Goal: Navigation & Orientation: Find specific page/section

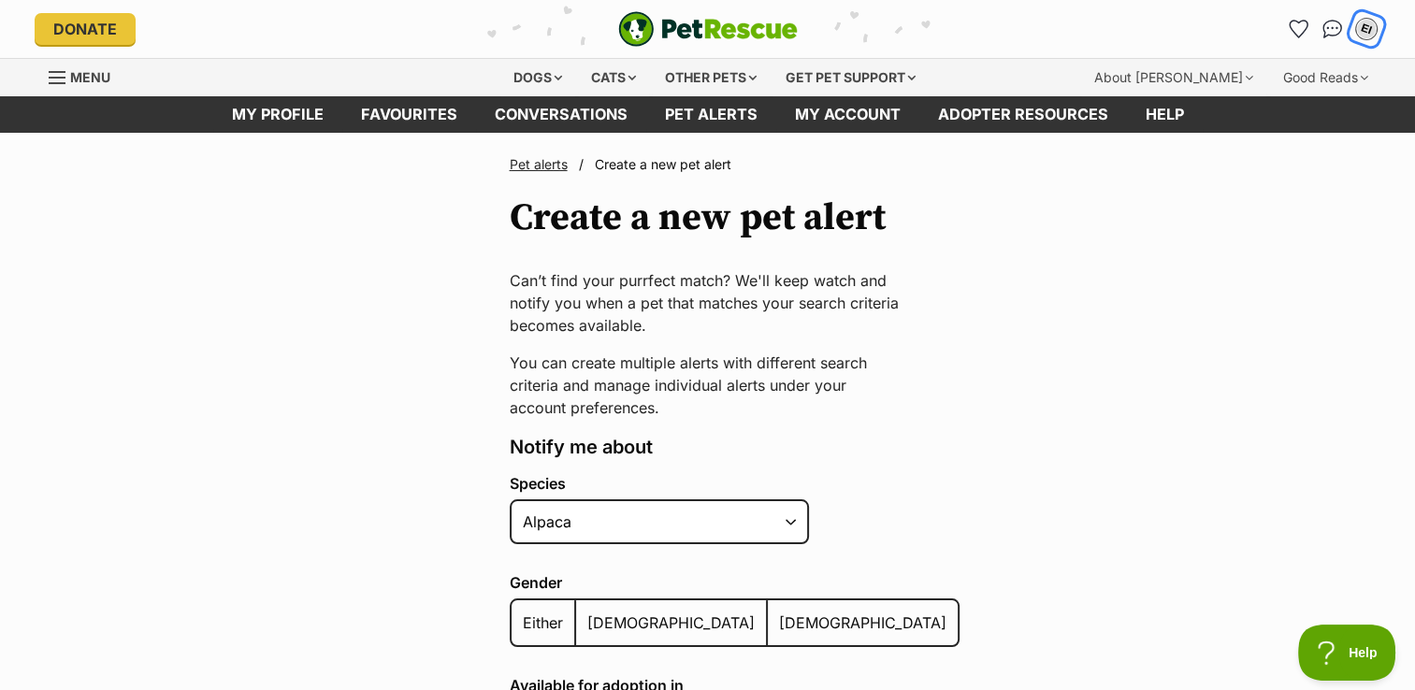
click at [1369, 31] on div "EI" at bounding box center [1366, 29] width 24 height 24
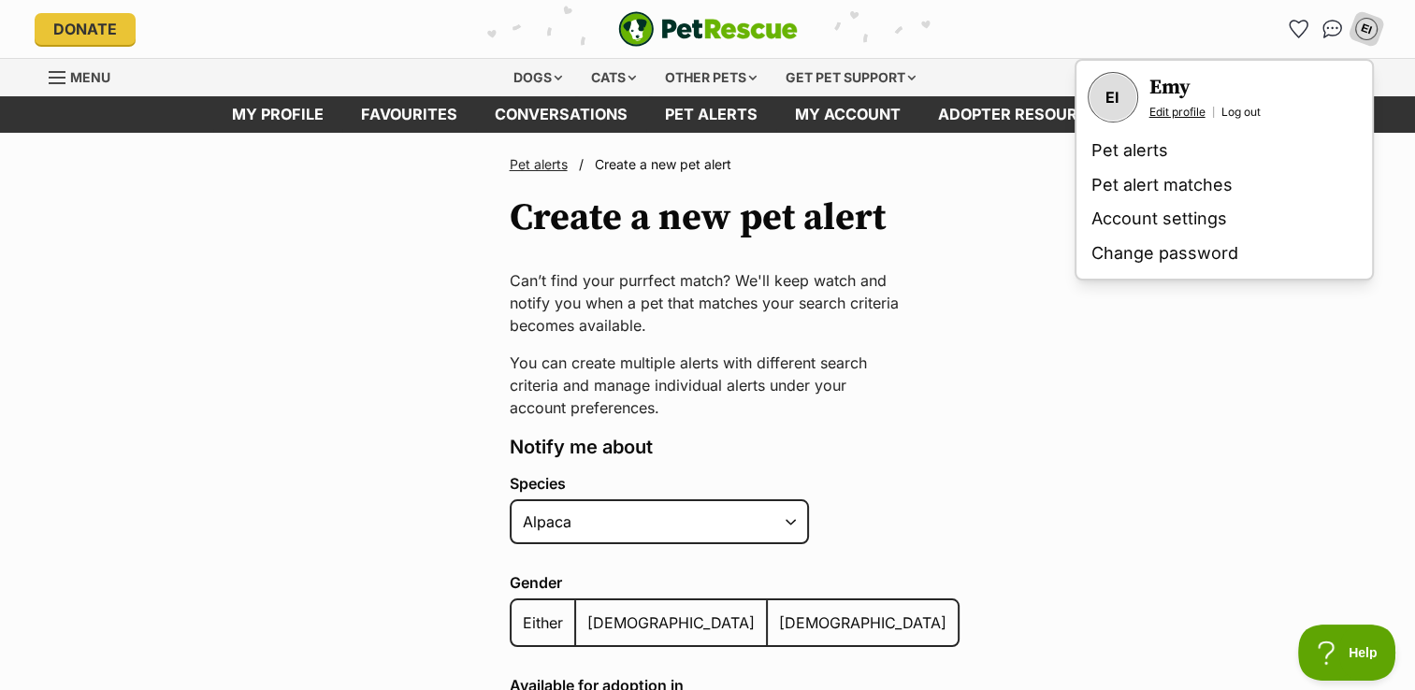
click at [1180, 110] on link "Edit profile" at bounding box center [1177, 112] width 56 height 15
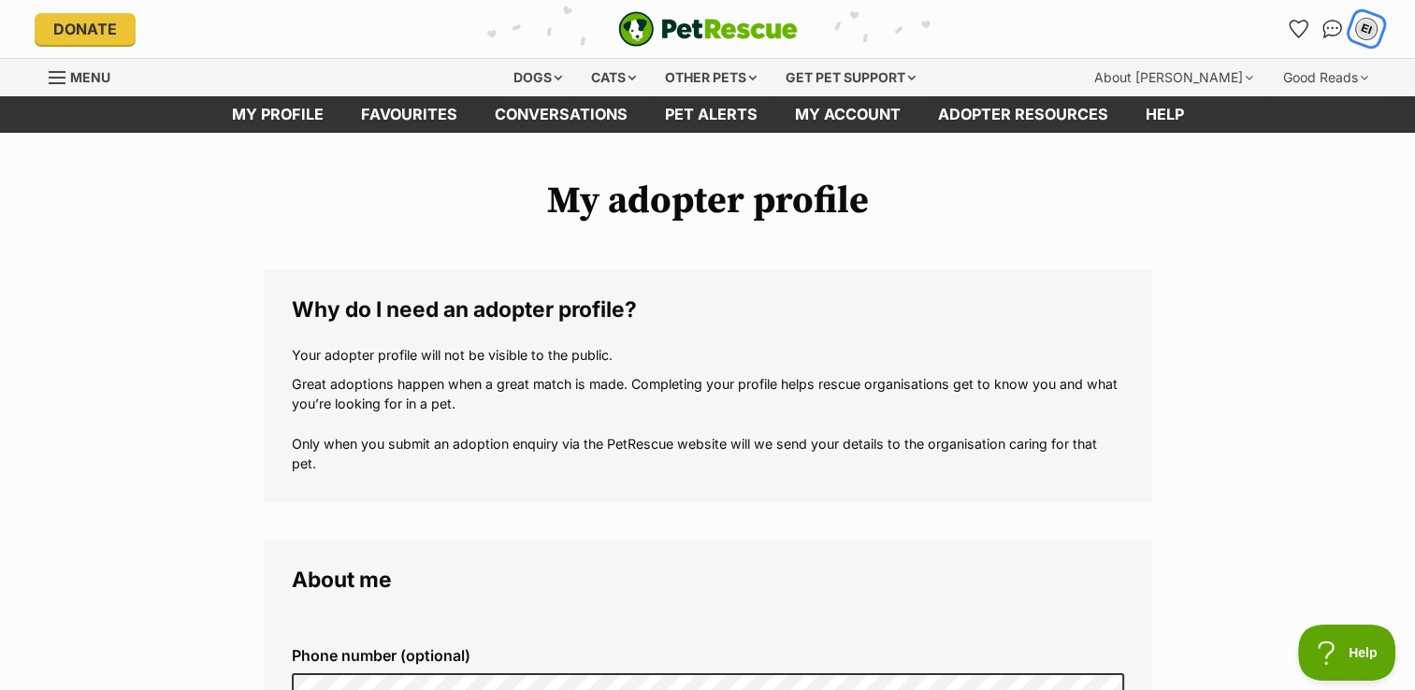
click at [1367, 28] on div "EI" at bounding box center [1366, 29] width 24 height 24
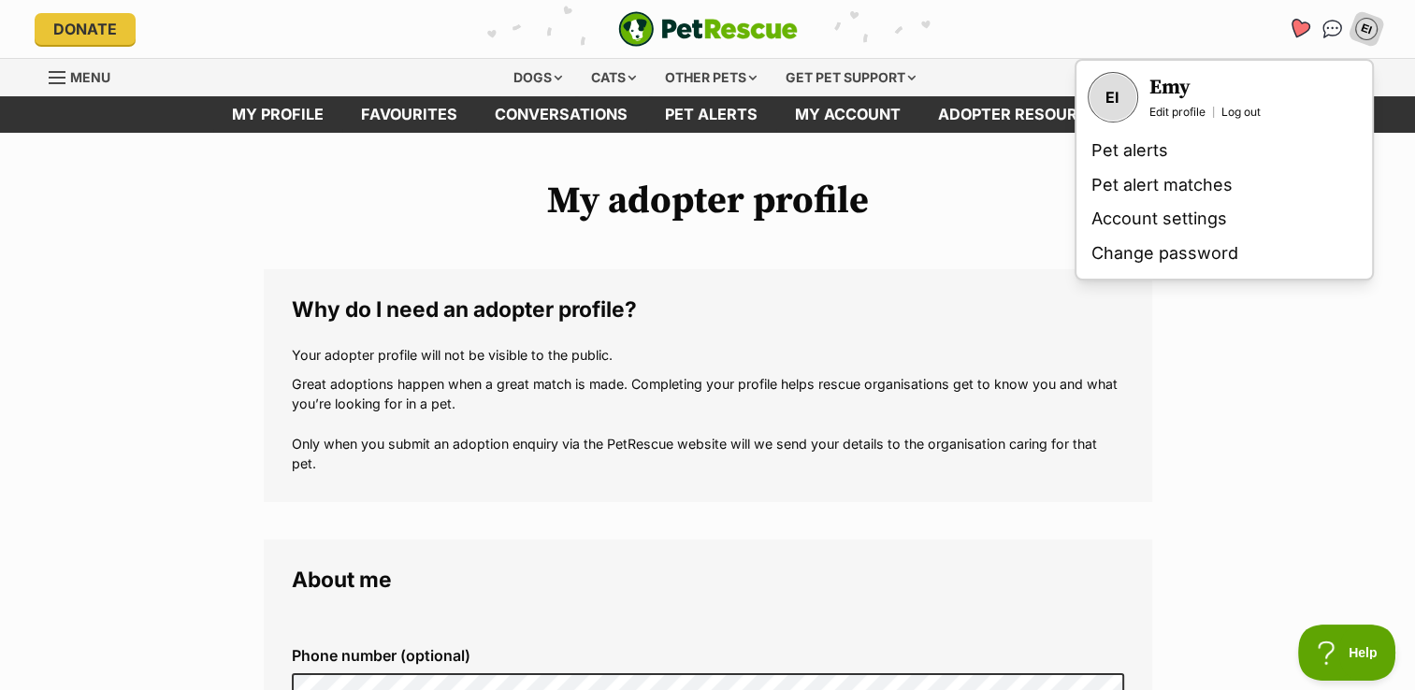
click at [1296, 27] on icon "Favourites" at bounding box center [1298, 29] width 22 height 22
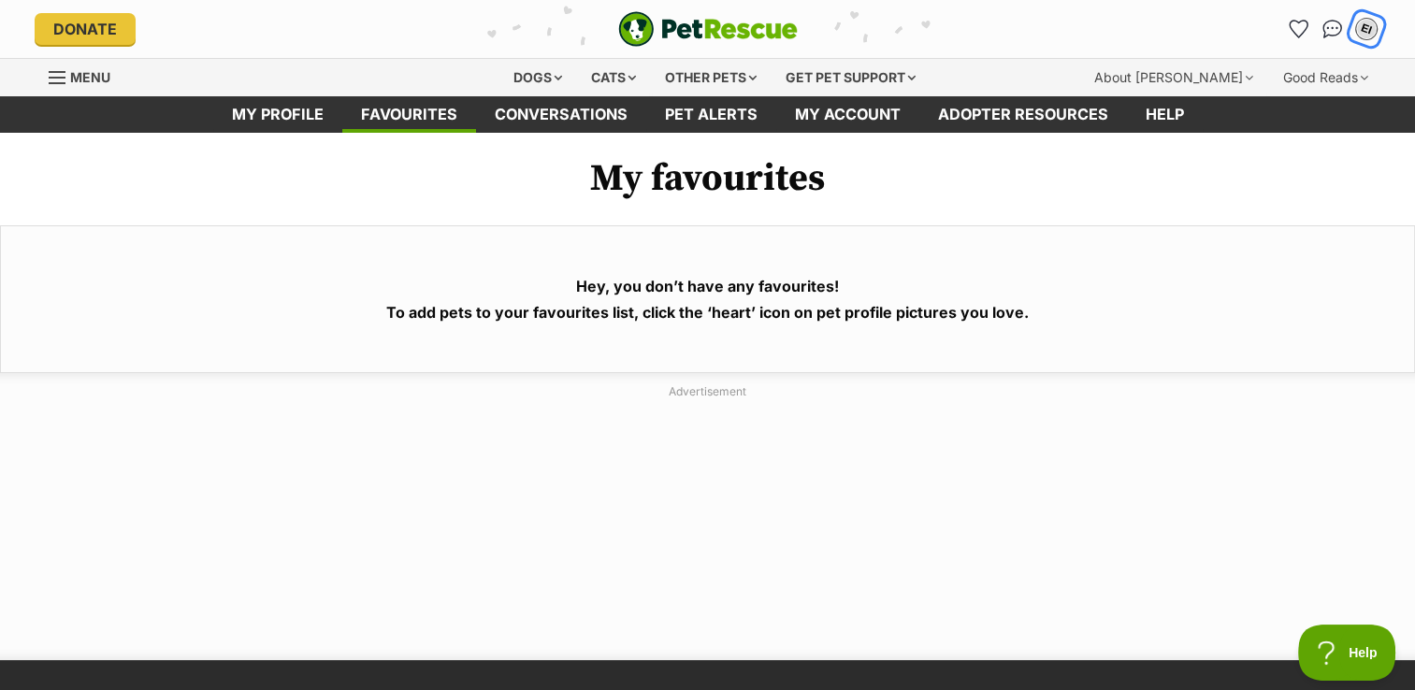
click at [1367, 28] on div "EI" at bounding box center [1366, 29] width 24 height 24
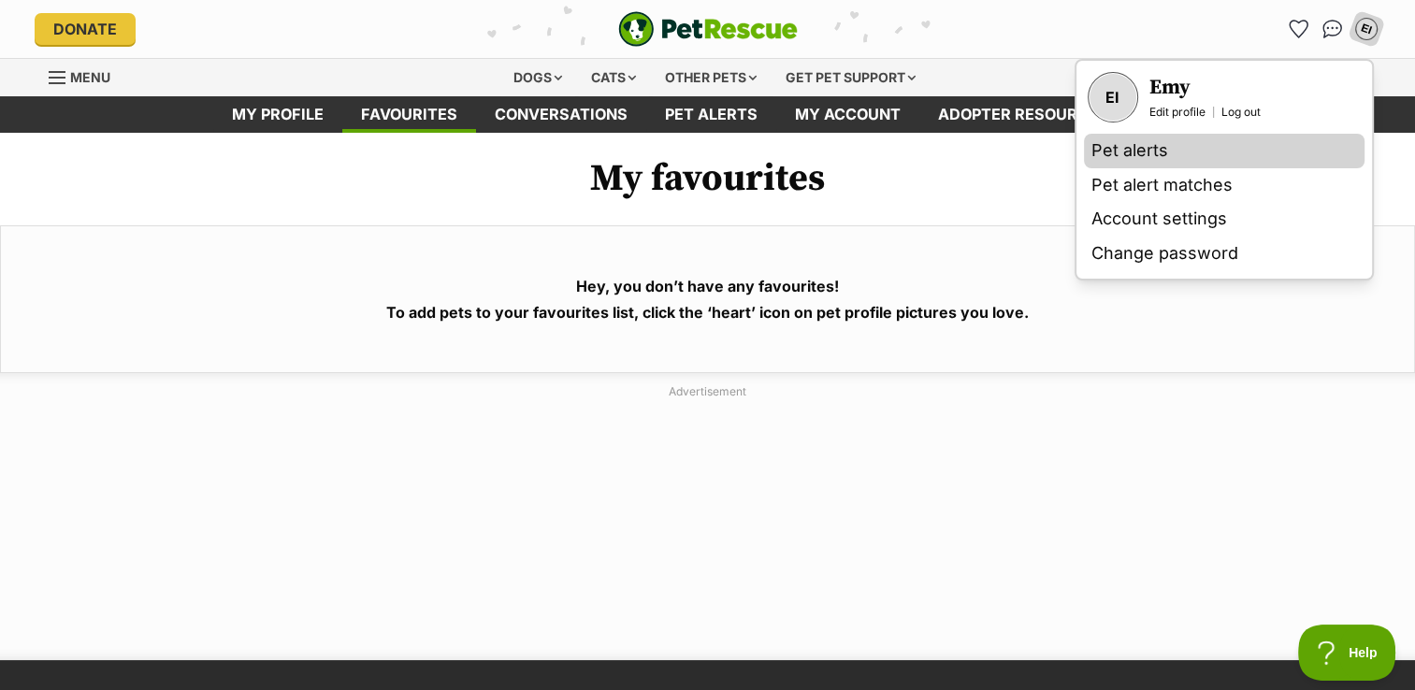
click at [1161, 149] on link "Pet alerts" at bounding box center [1224, 151] width 281 height 35
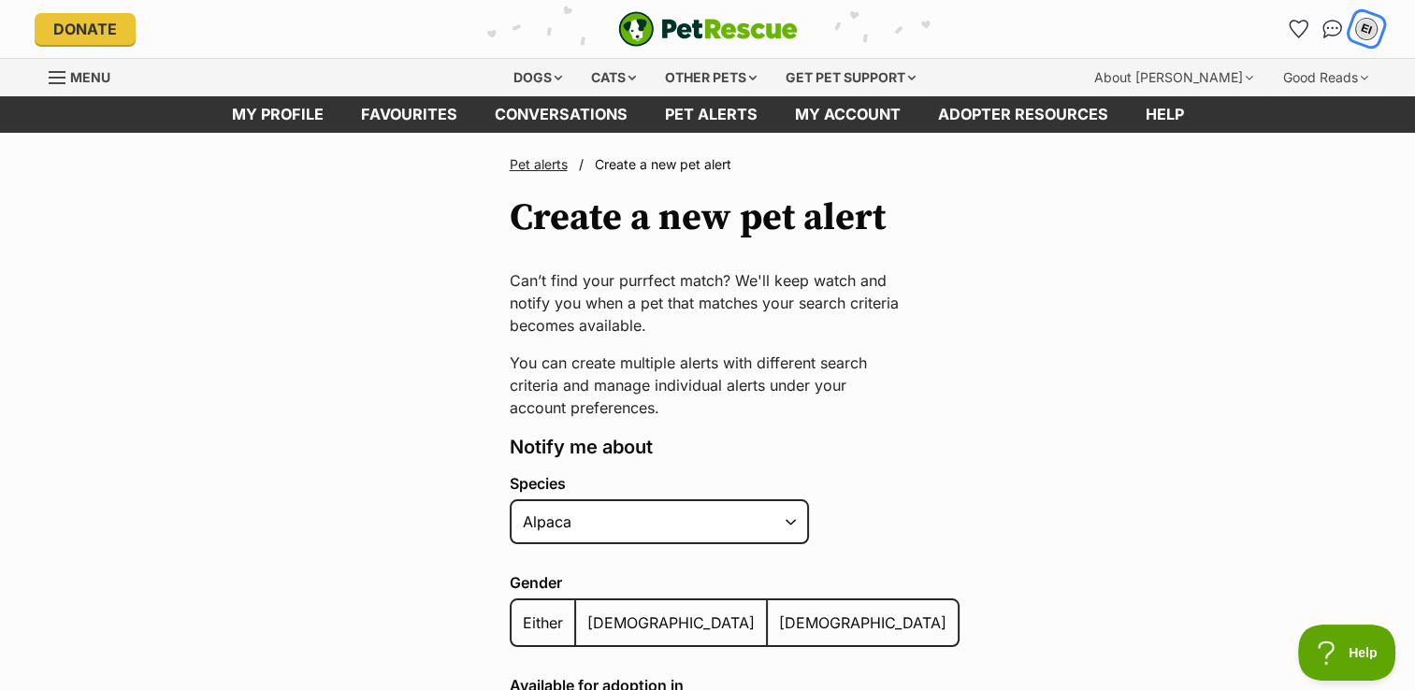
click at [1375, 32] on div "EI" at bounding box center [1365, 29] width 29 height 29
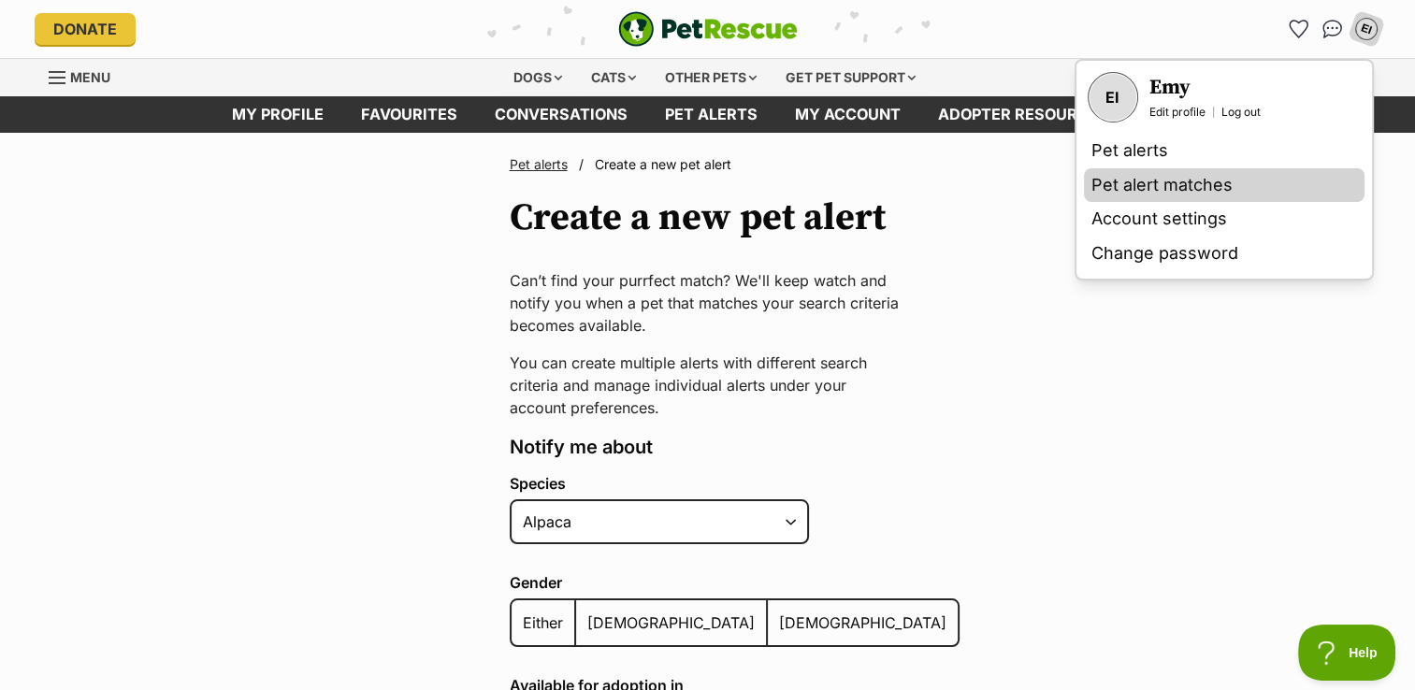
click at [1185, 182] on link "Pet alert matches" at bounding box center [1224, 185] width 281 height 35
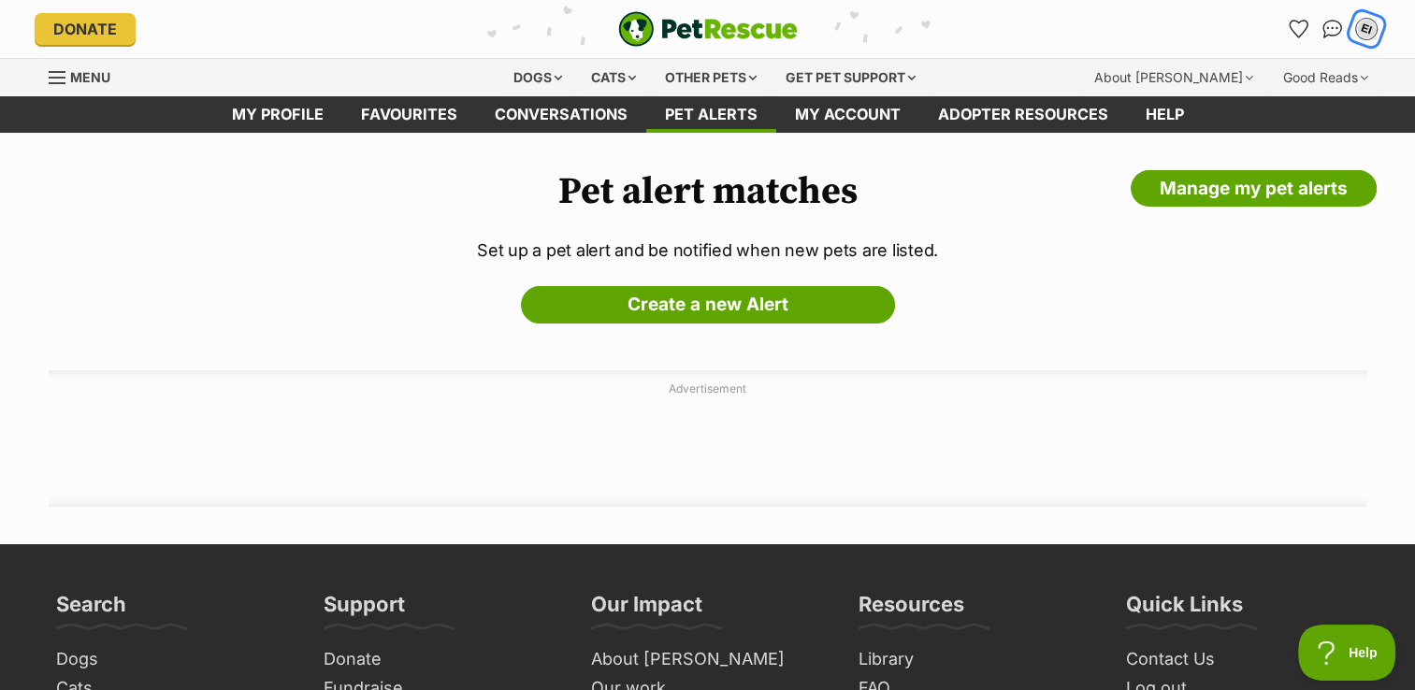
click at [1372, 26] on div "EI" at bounding box center [1366, 29] width 24 height 24
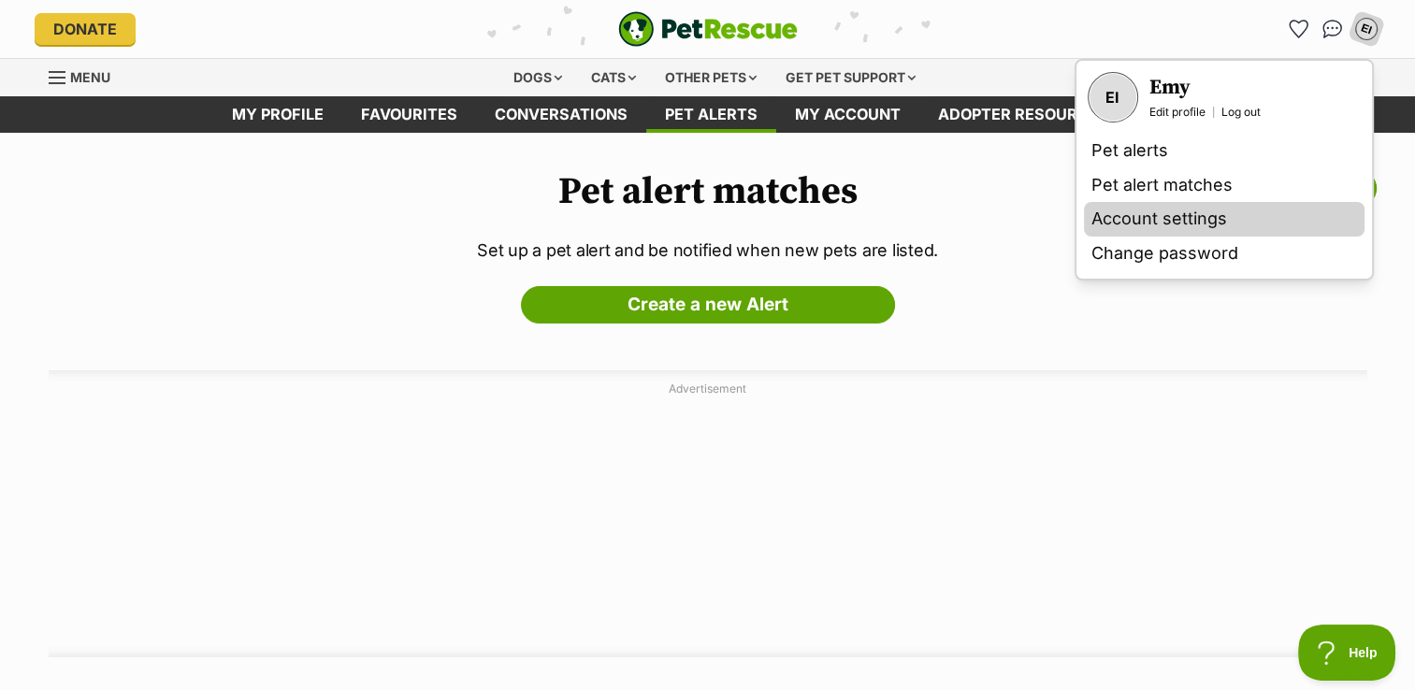
click at [1204, 215] on link "Account settings" at bounding box center [1224, 219] width 281 height 35
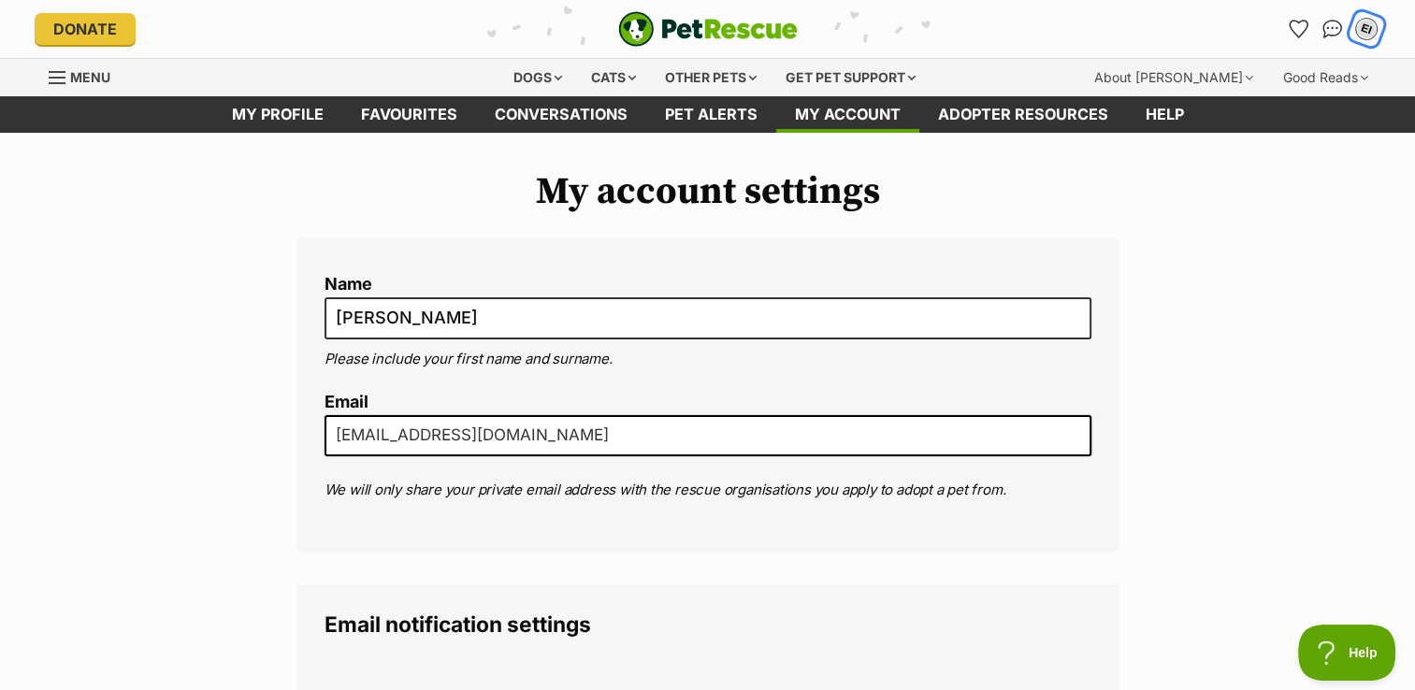
click at [1365, 44] on button "EI" at bounding box center [1365, 28] width 38 height 38
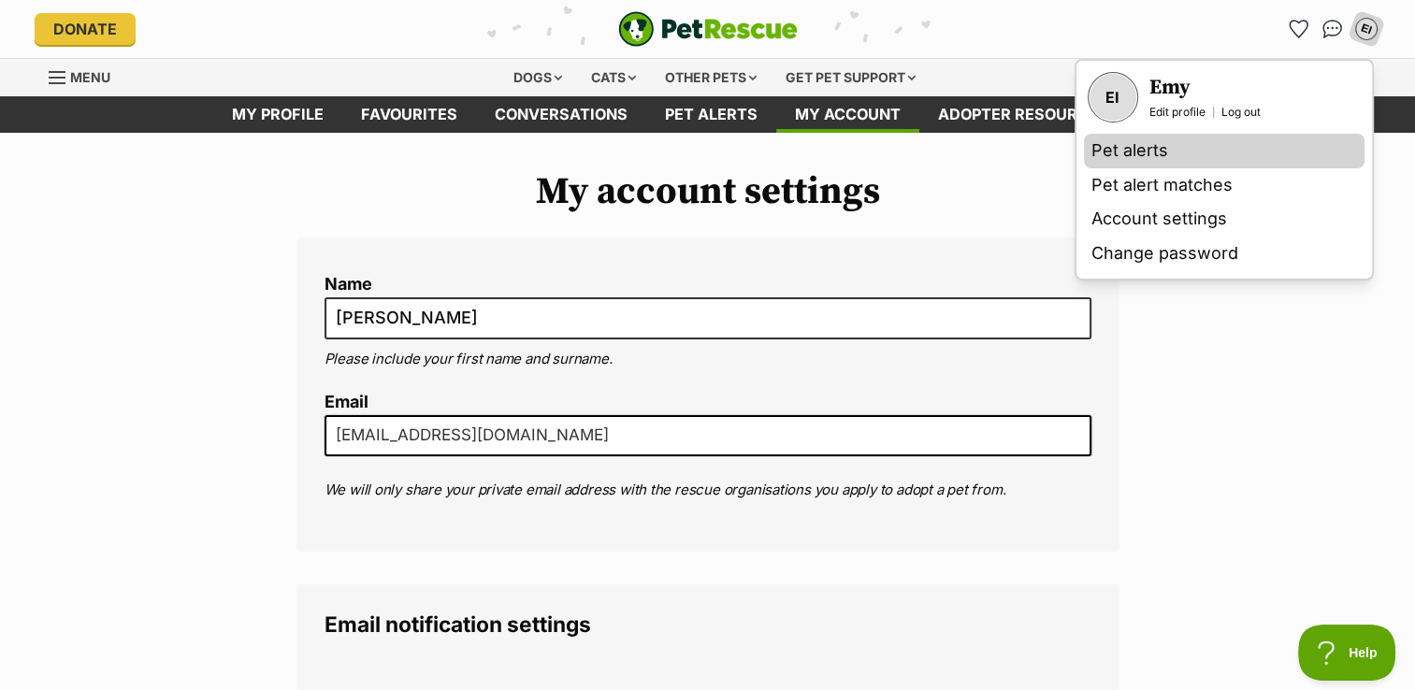
click at [1152, 143] on link "Pet alerts" at bounding box center [1224, 151] width 281 height 35
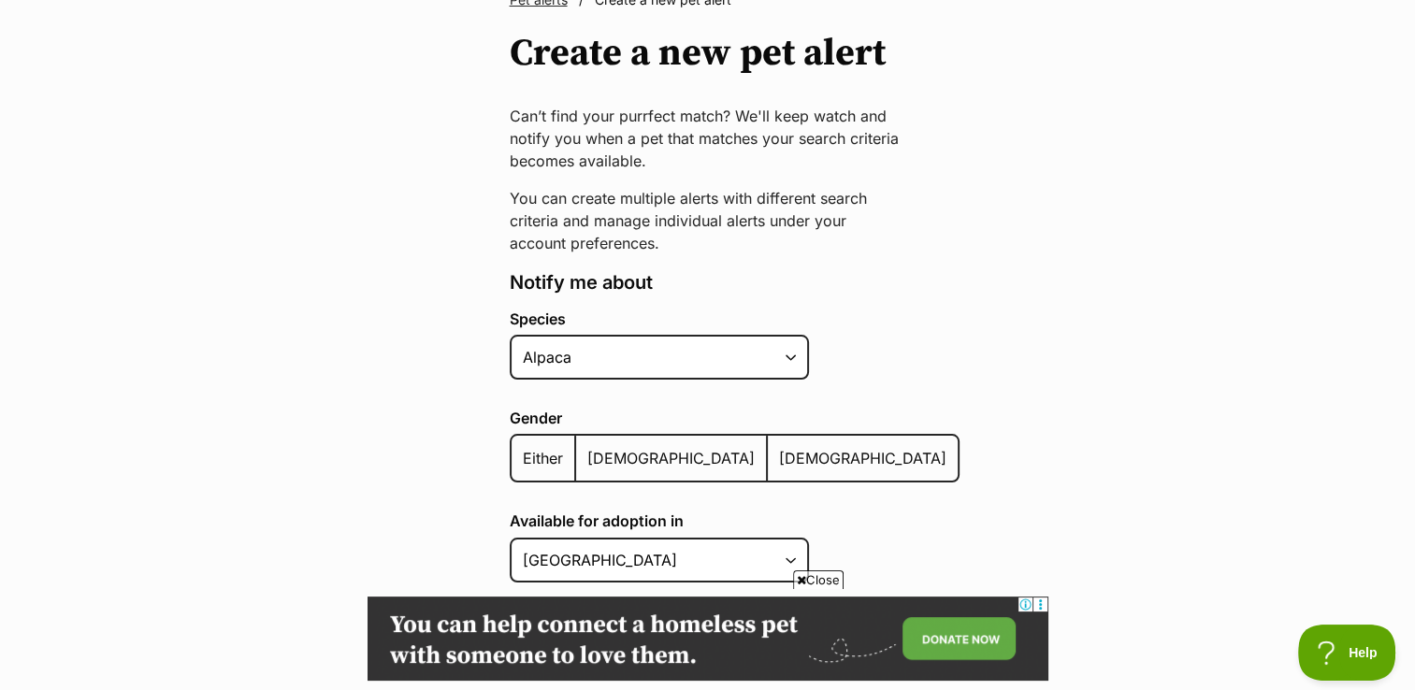
scroll to position [168, 0]
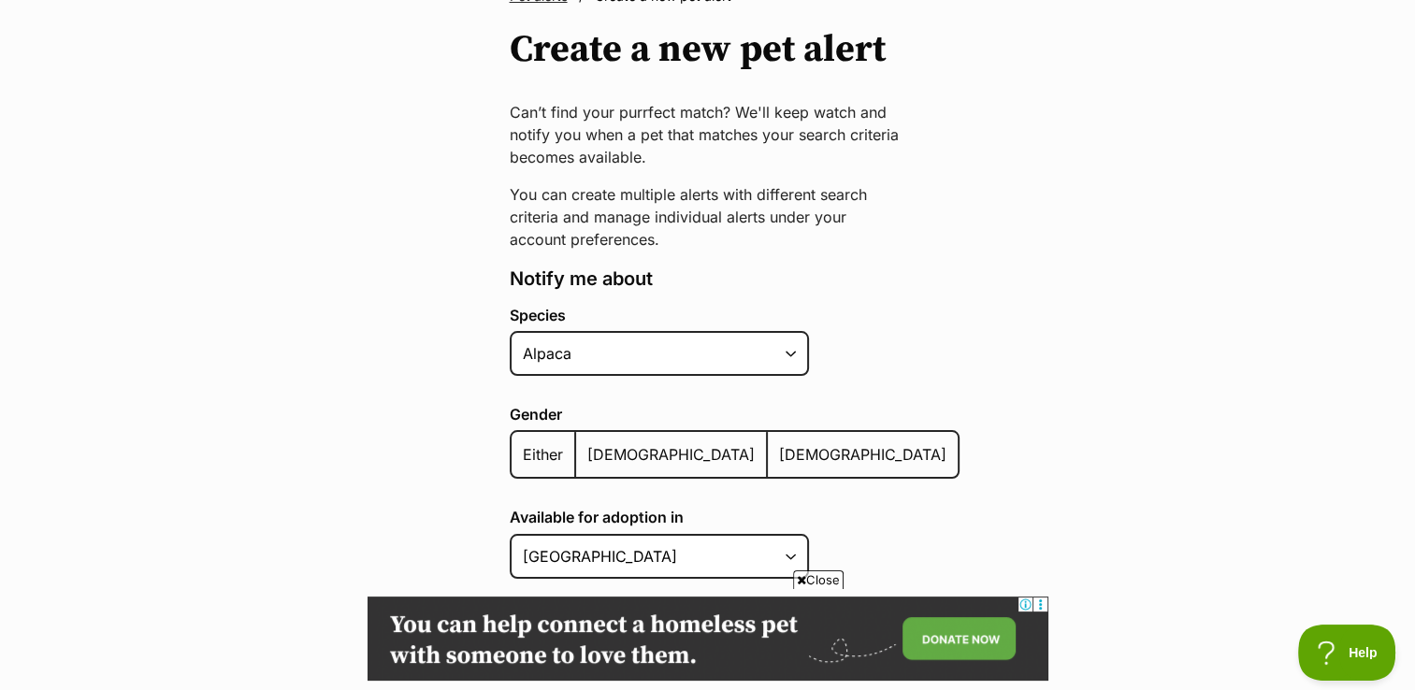
click at [1040, 596] on div "Close" at bounding box center [707, 638] width 681 height 103
click at [1041, 602] on icon at bounding box center [1039, 604] width 14 height 14
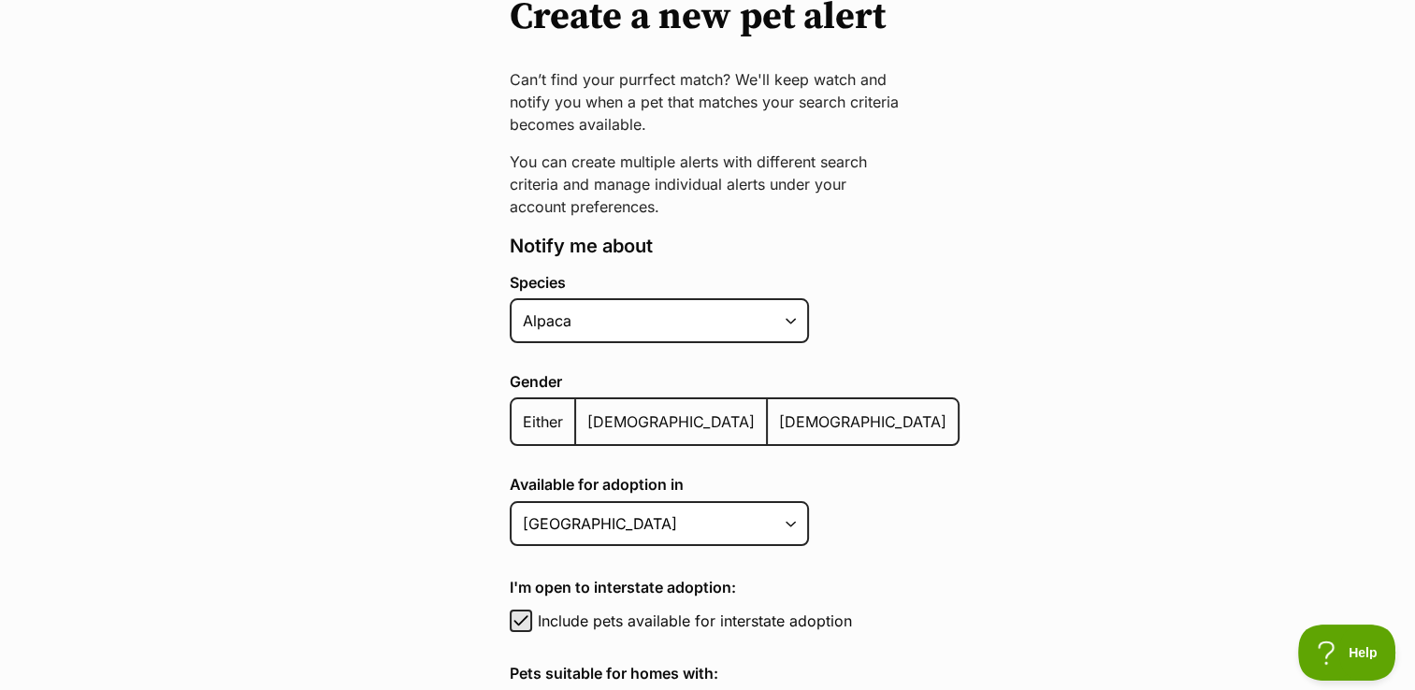
scroll to position [0, 0]
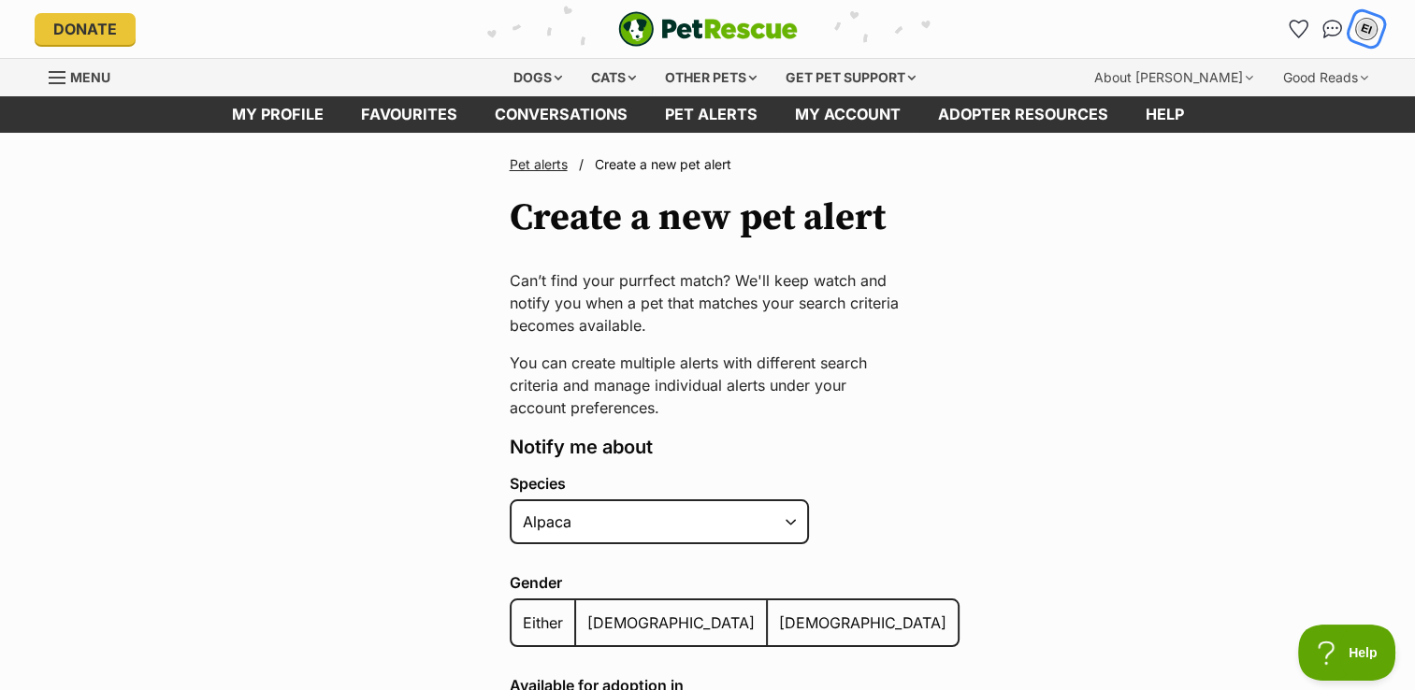
click at [1373, 32] on div "EI" at bounding box center [1366, 29] width 24 height 24
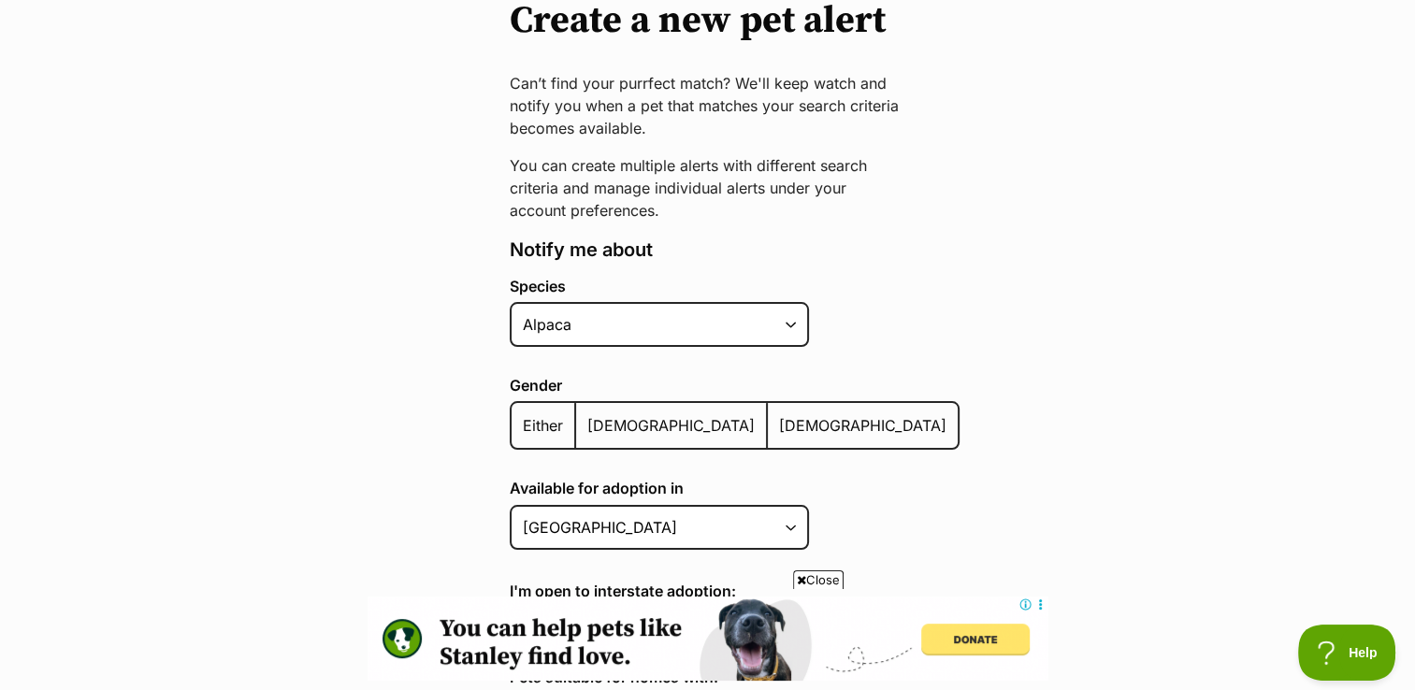
scroll to position [198, 0]
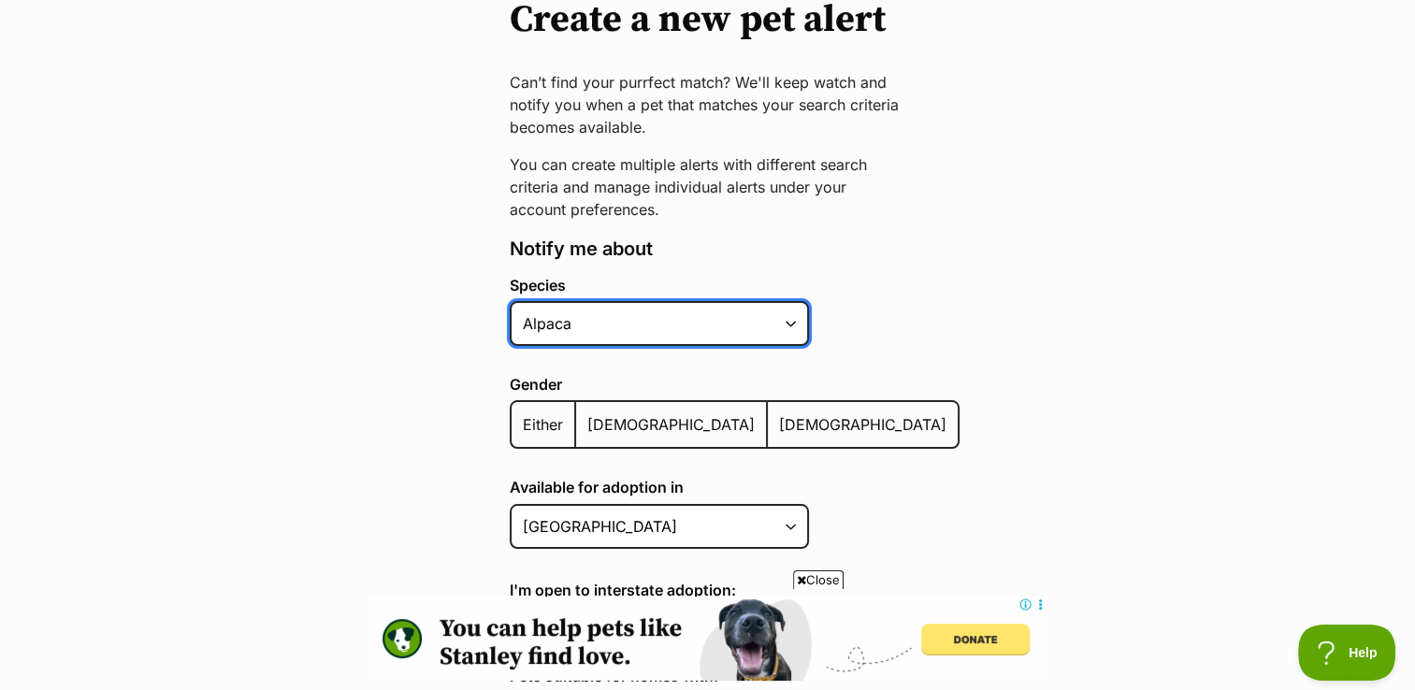
click at [787, 327] on select "Alpaca Bird Cat Chicken Cow Dog Donkey Duck Ferret Fish Goat Goose Guinea Fowl …" at bounding box center [659, 323] width 299 height 45
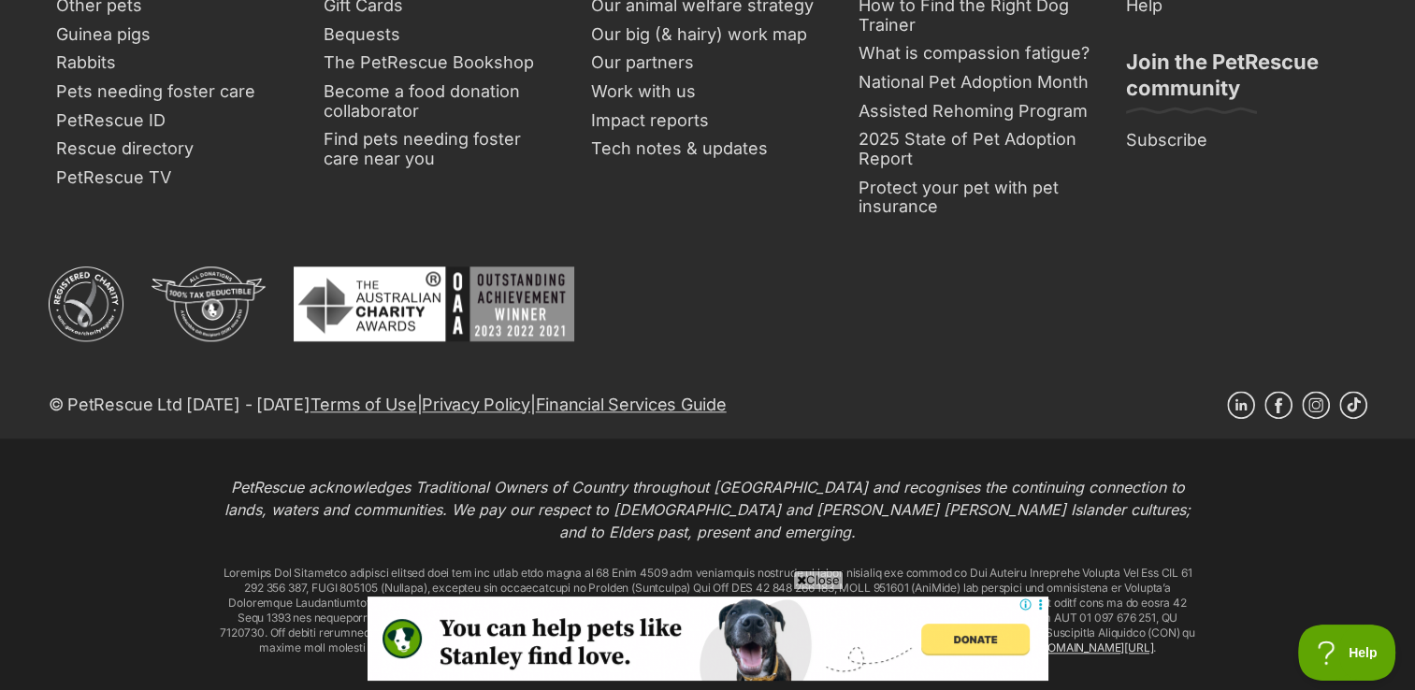
scroll to position [2036, 0]
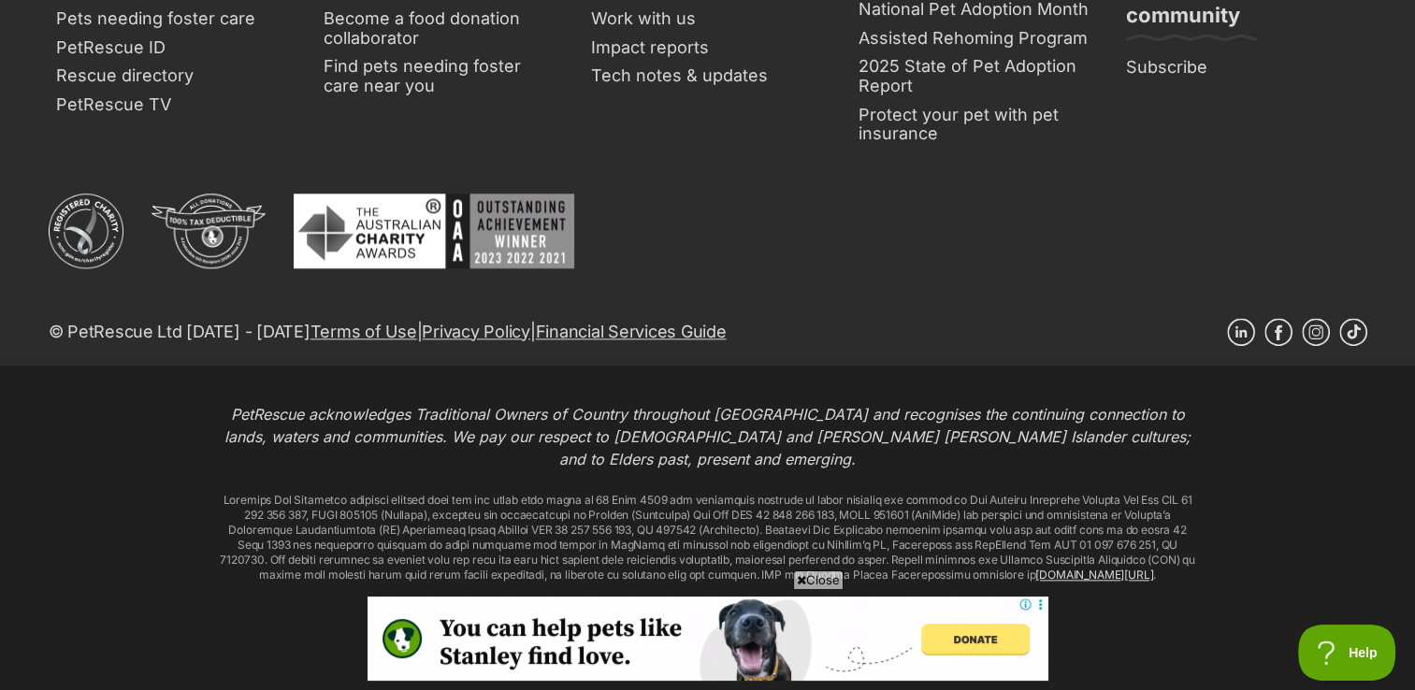
click at [829, 582] on span "Close" at bounding box center [818, 579] width 50 height 19
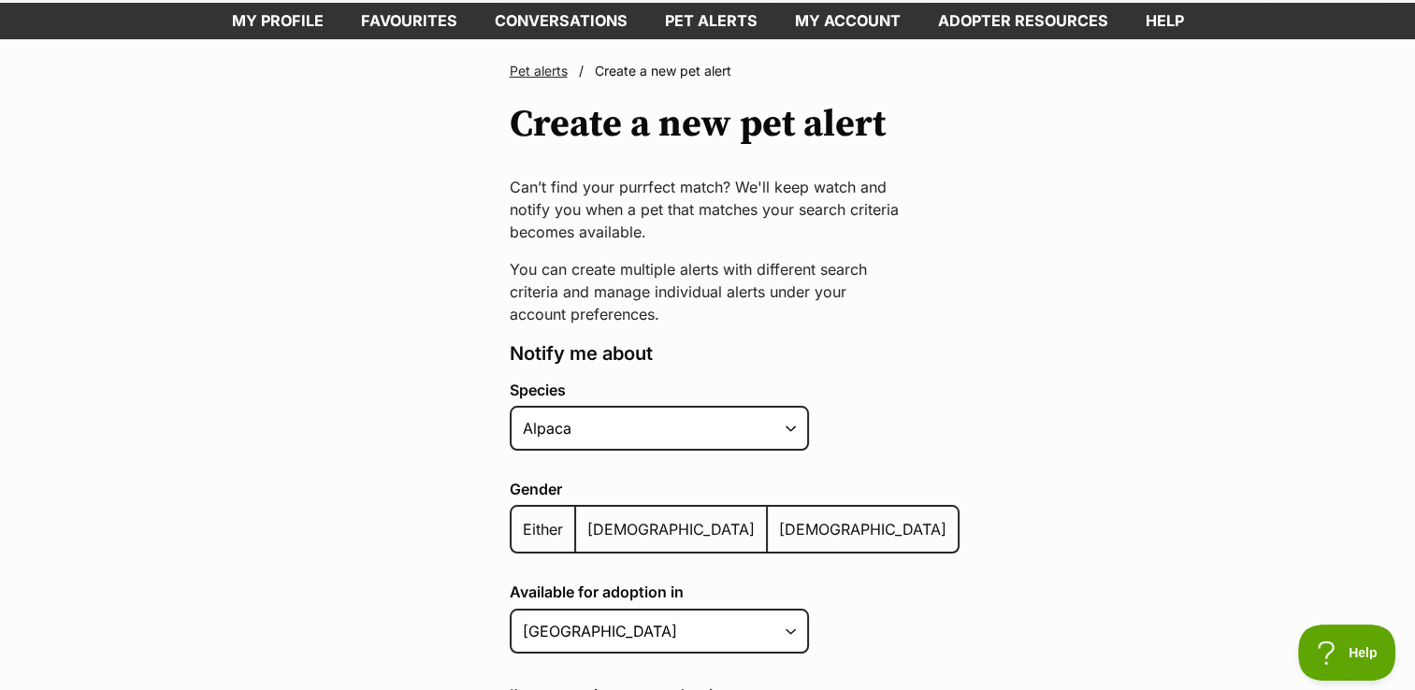
scroll to position [0, 0]
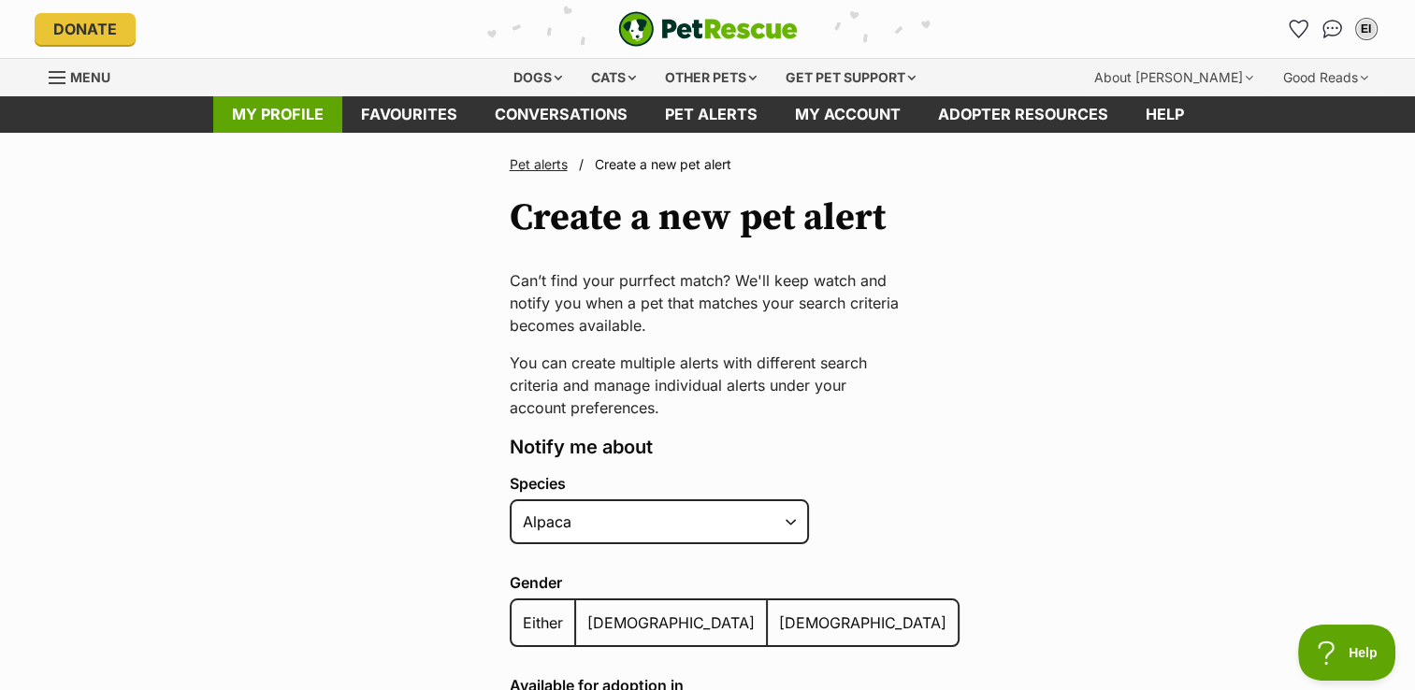
click at [309, 110] on link "My profile" at bounding box center [277, 114] width 129 height 36
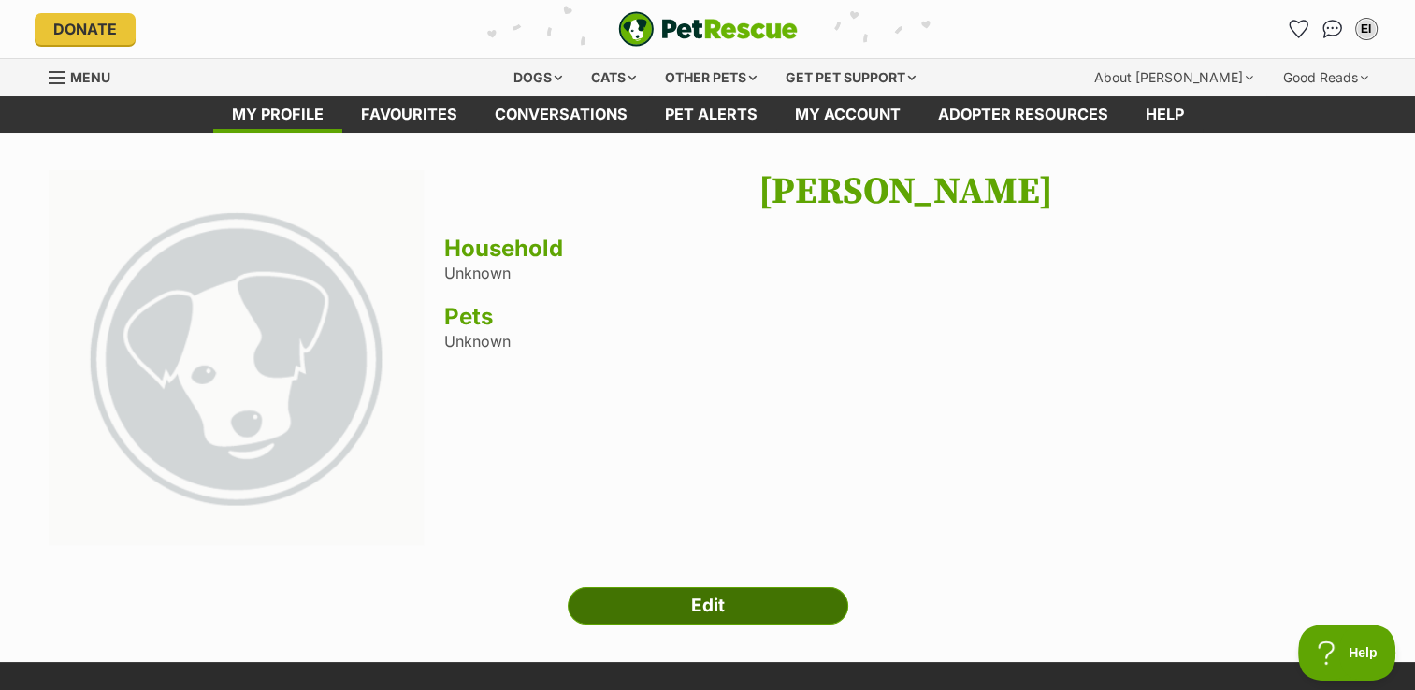
click at [733, 609] on link "Edit" at bounding box center [708, 605] width 281 height 37
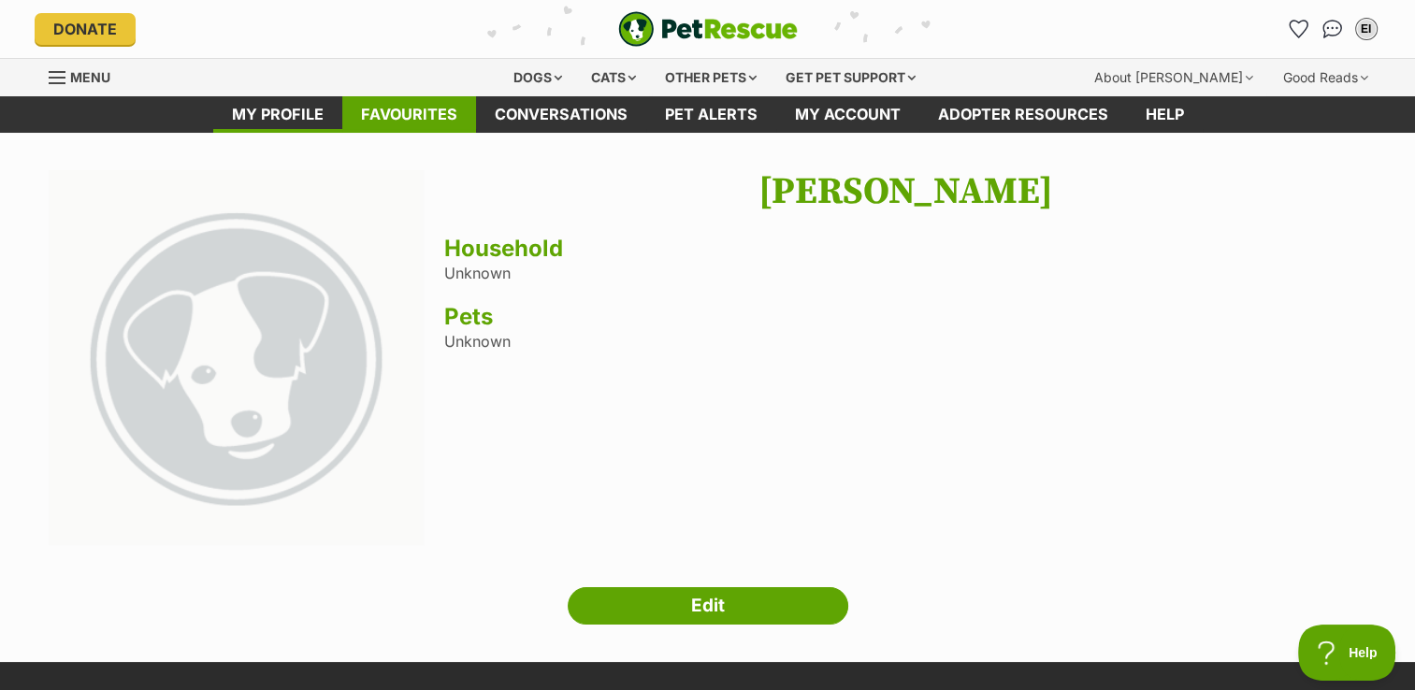
click at [417, 116] on link "Favourites" at bounding box center [409, 114] width 134 height 36
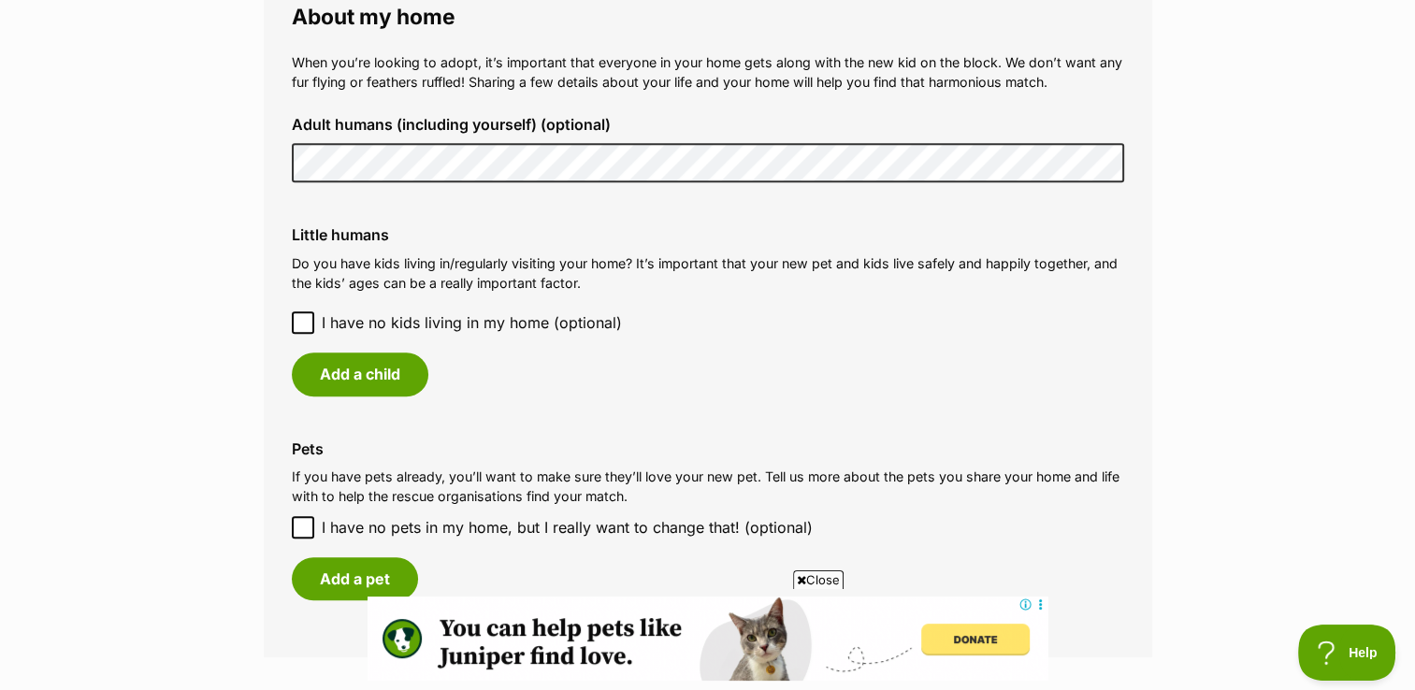
click at [512, 430] on div "Pets If you have pets already, you’ll want to make sure they’ll love your new p…" at bounding box center [708, 520] width 862 height 190
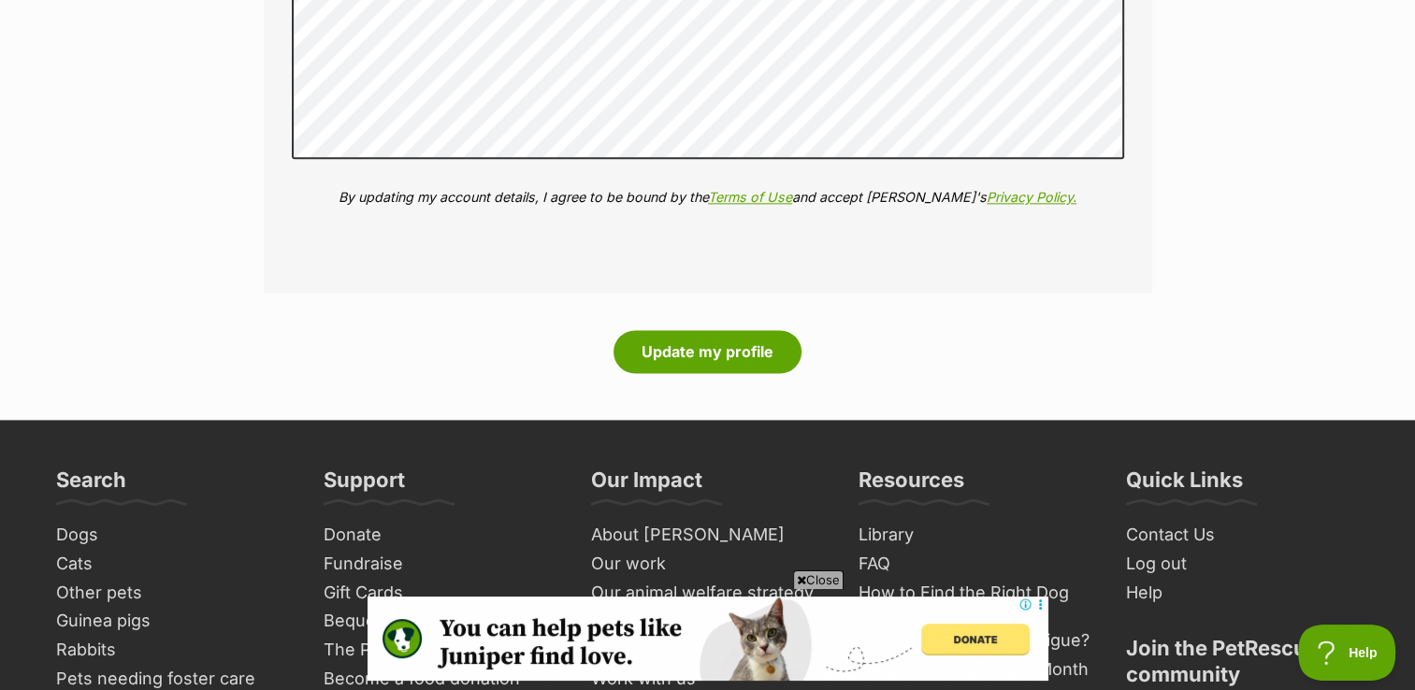
scroll to position [2343, 0]
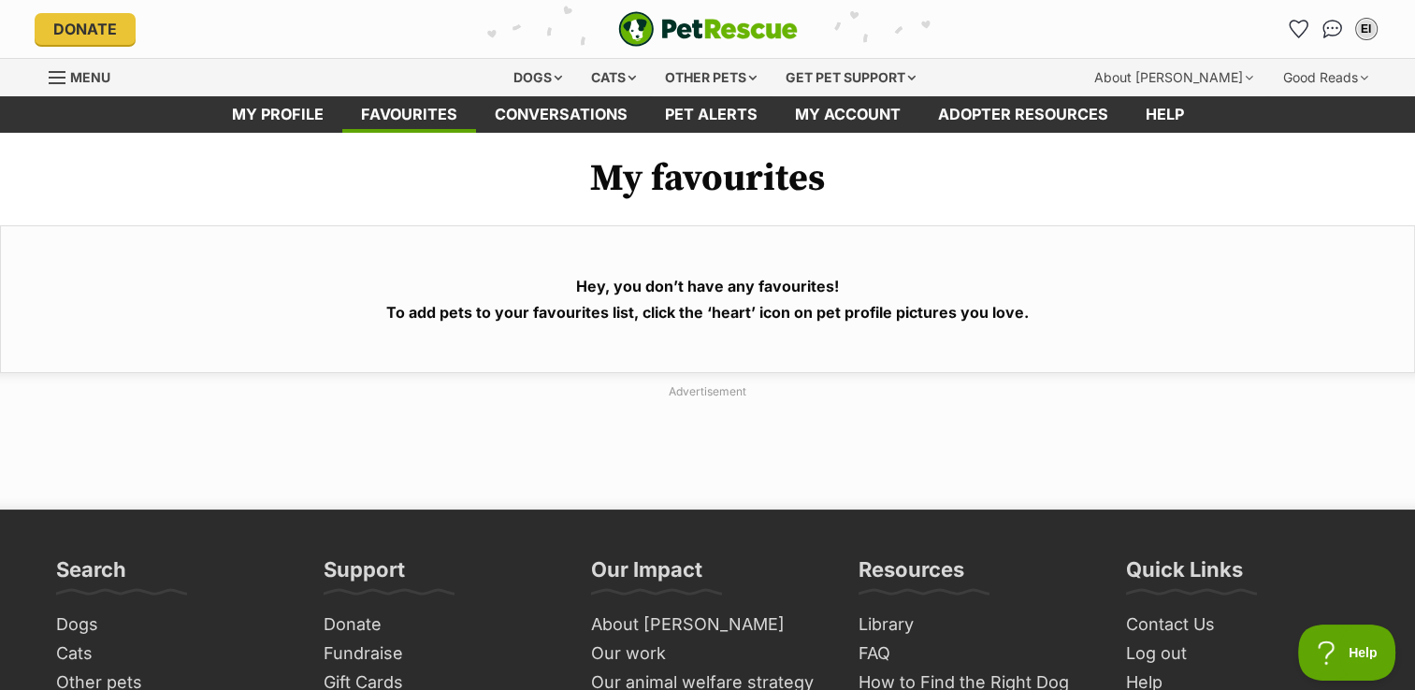
click at [556, 116] on link "Conversations" at bounding box center [561, 114] width 170 height 36
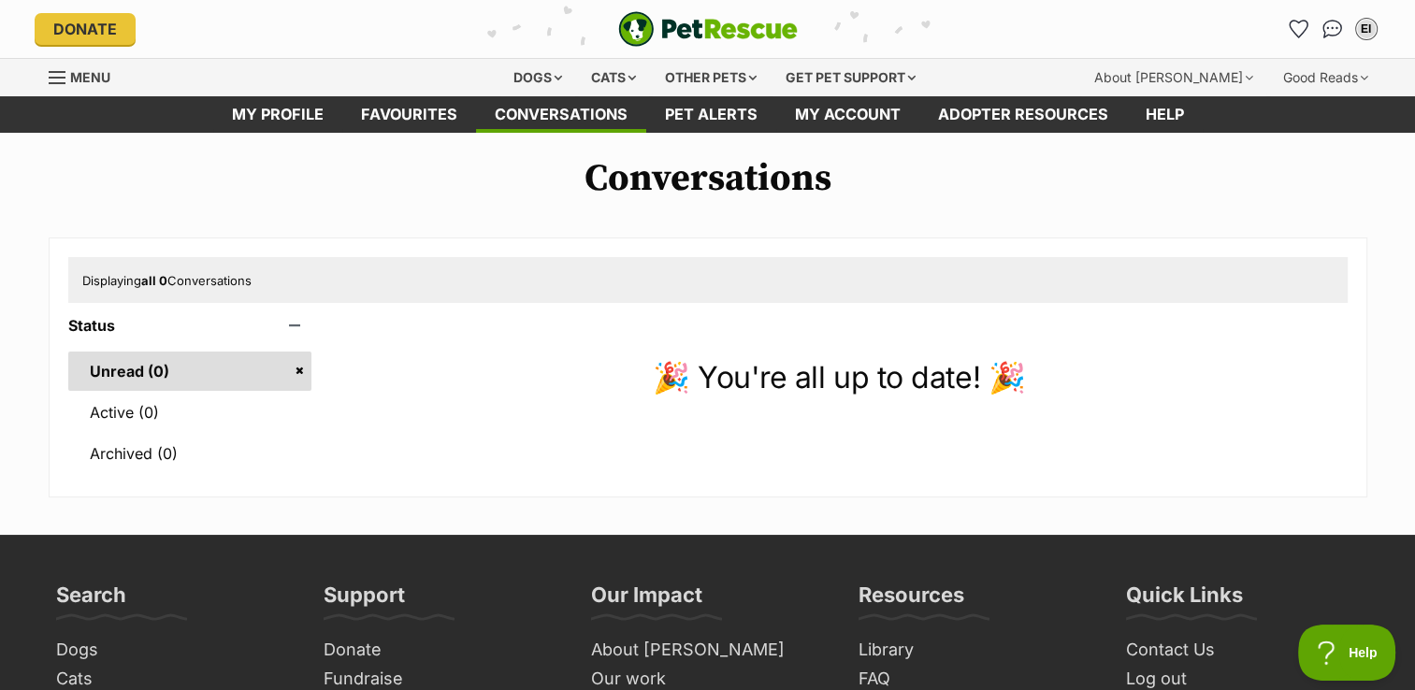
click at [711, 122] on link "Pet alerts" at bounding box center [711, 114] width 130 height 36
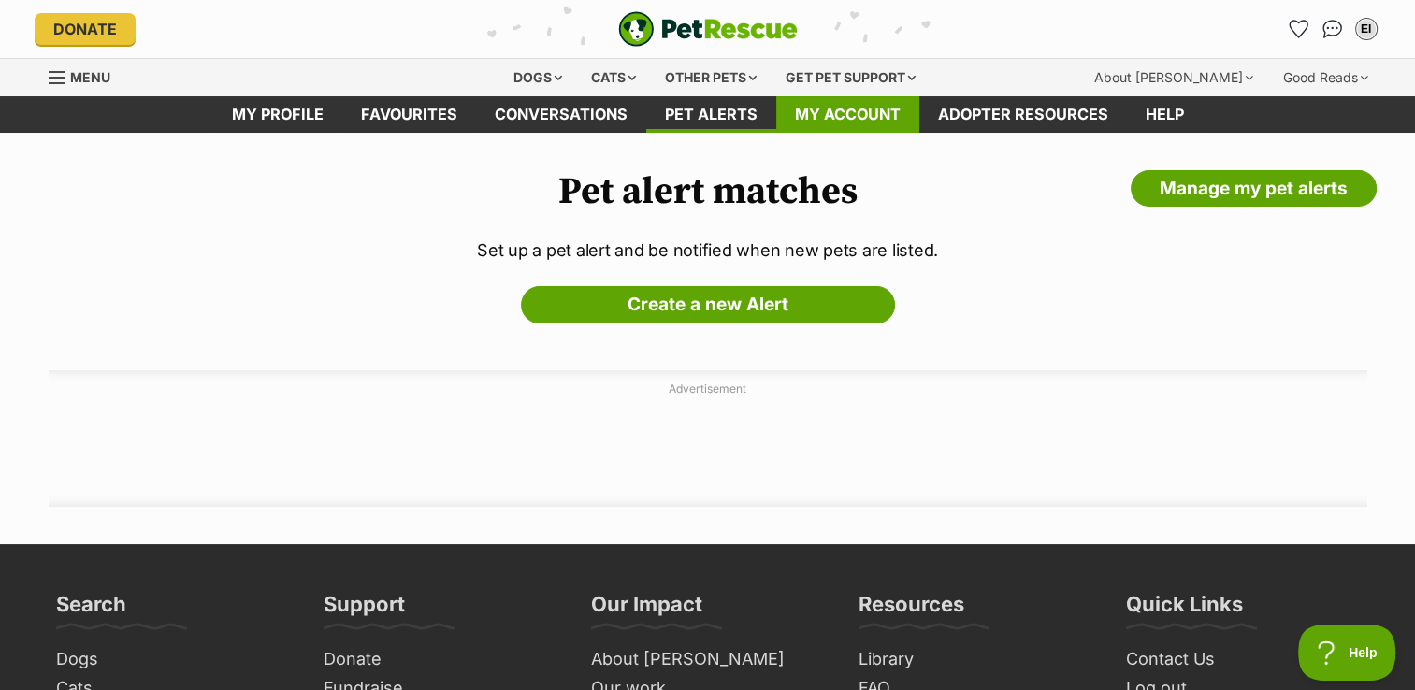
click at [848, 107] on link "My account" at bounding box center [847, 114] width 143 height 36
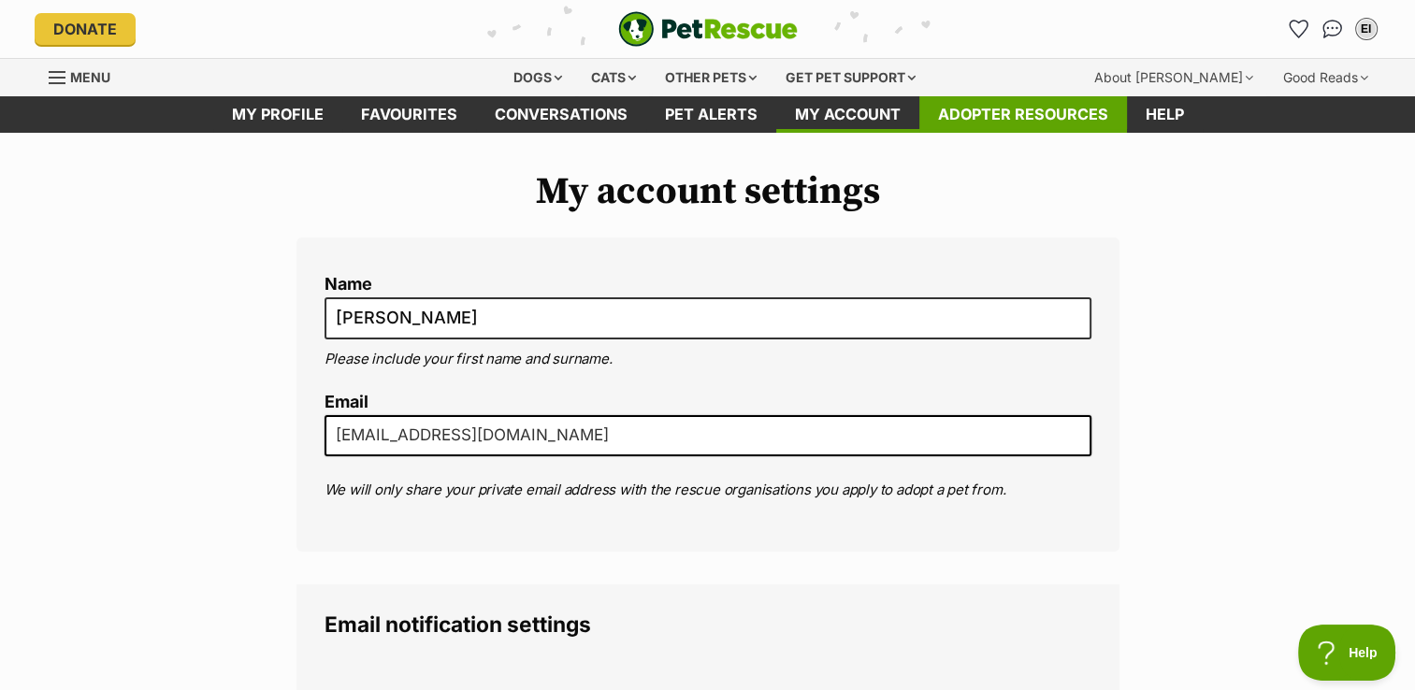
click at [997, 115] on link "Adopter resources" at bounding box center [1023, 114] width 208 height 36
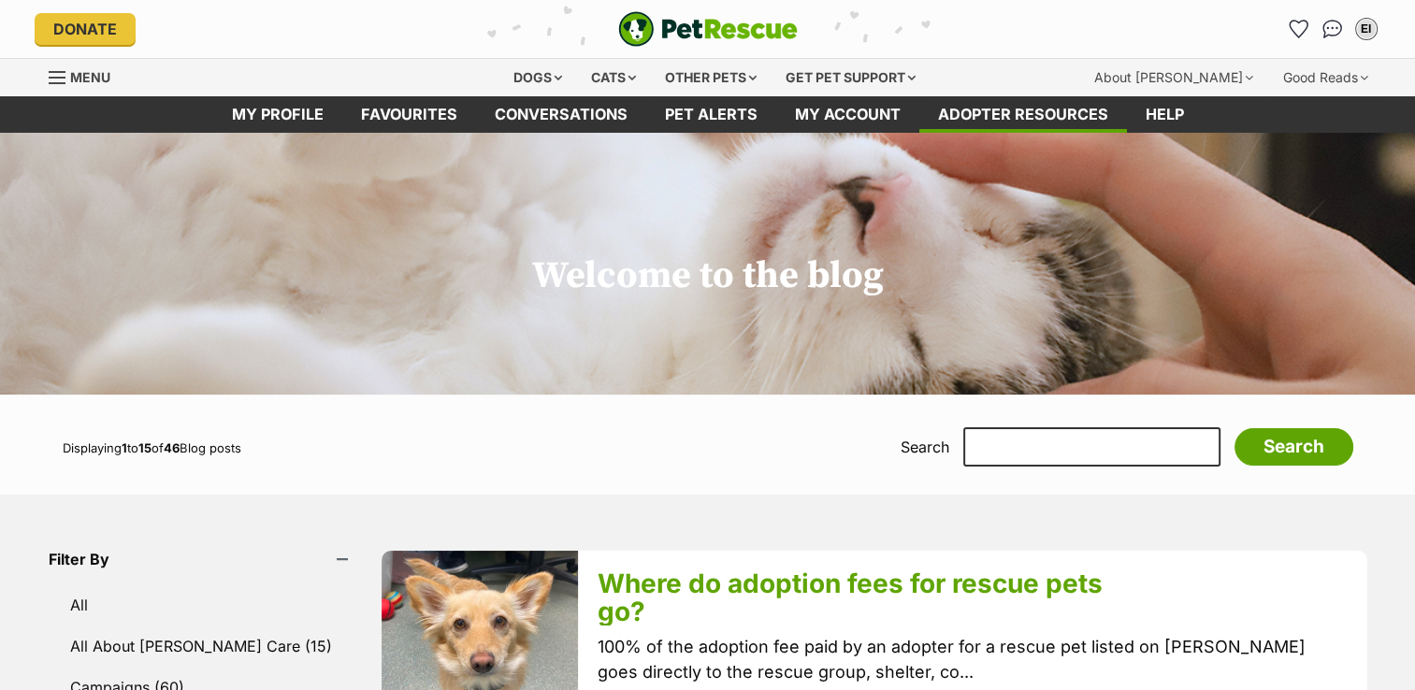
click at [1161, 118] on link "Help" at bounding box center [1165, 114] width 76 height 36
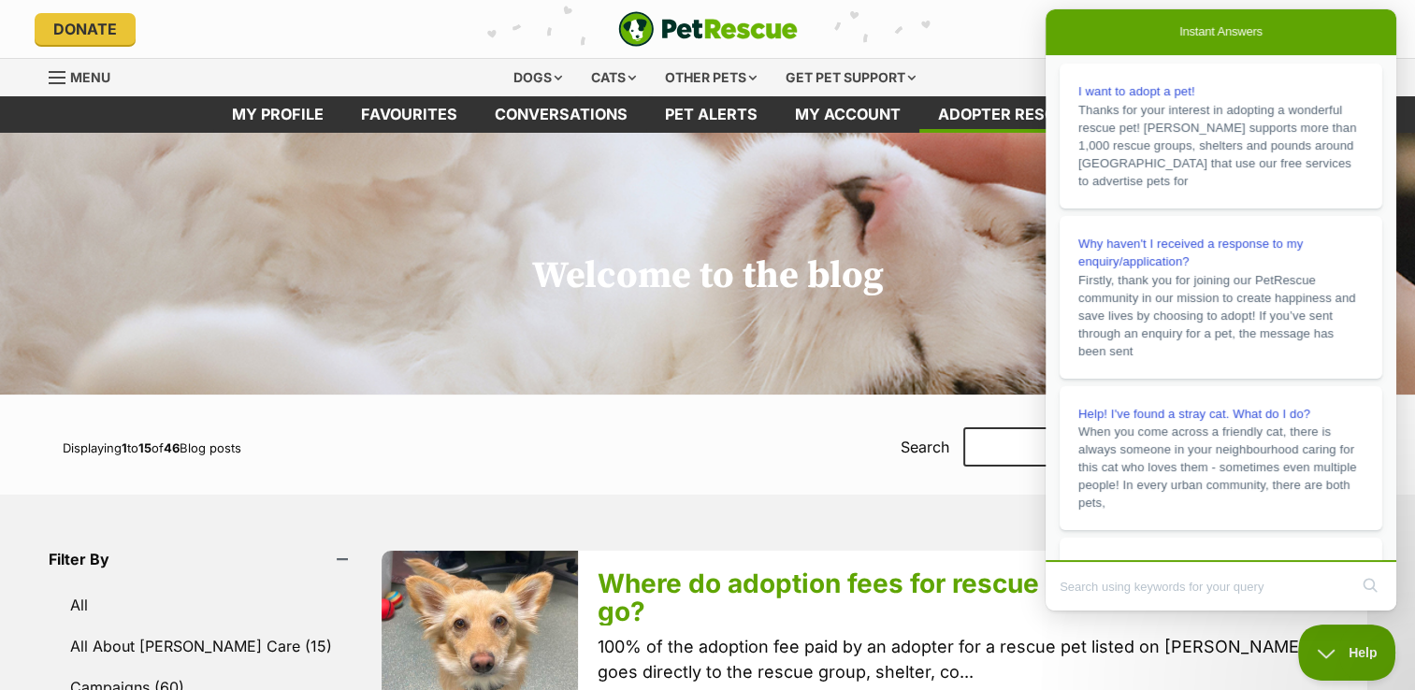
click at [1324, 650] on span "Help" at bounding box center [1346, 652] width 97 height 13
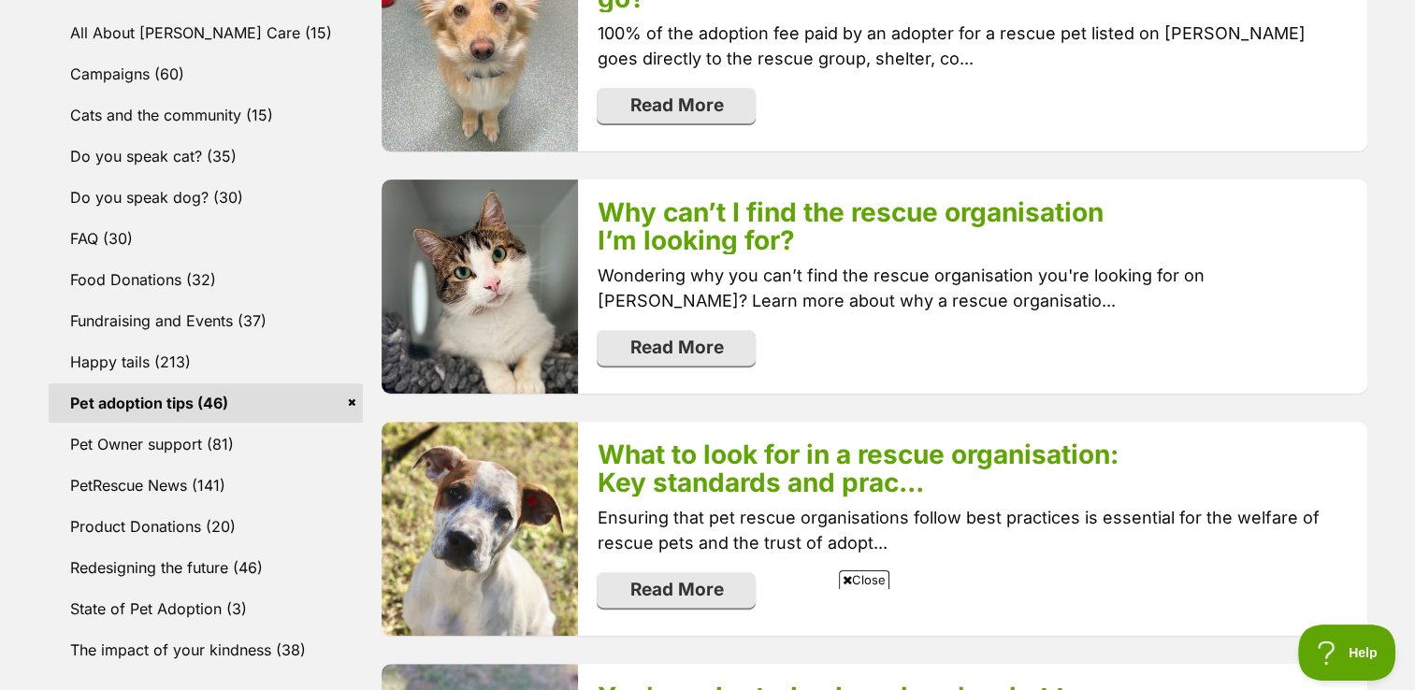
scroll to position [612, 0]
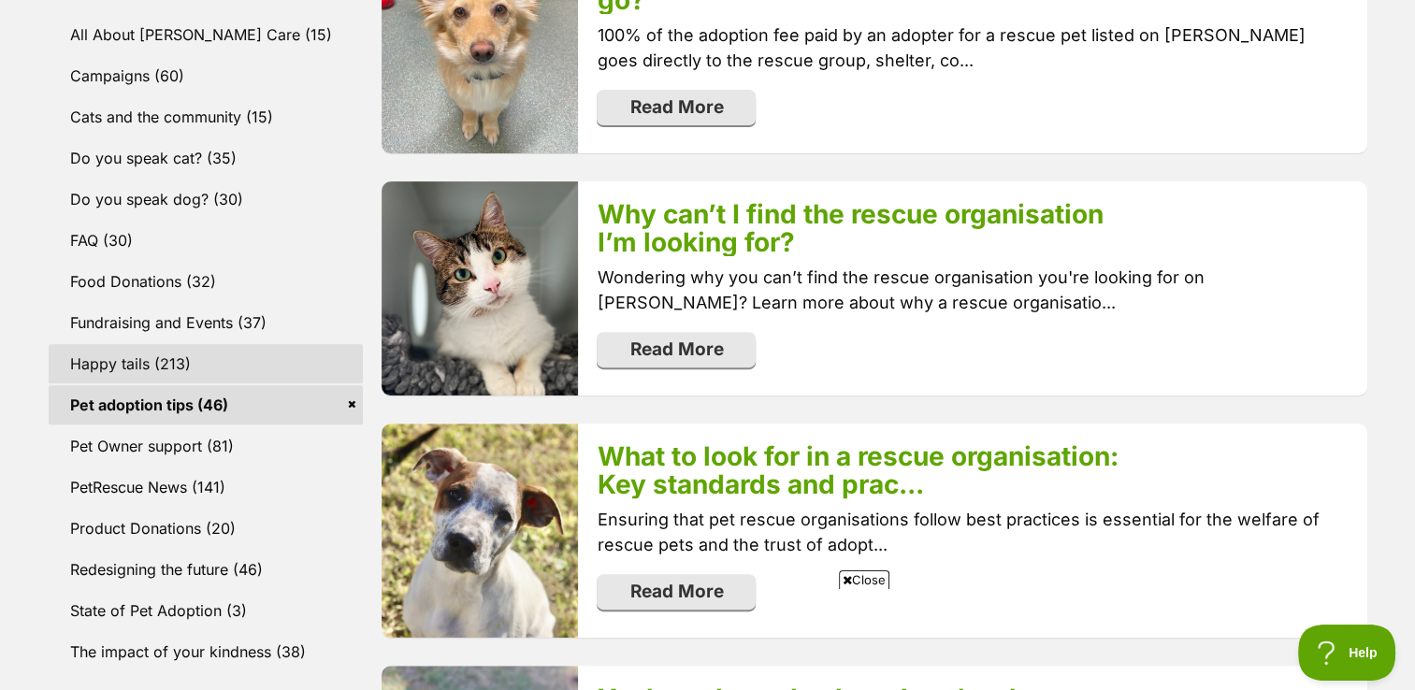
click at [157, 372] on link "Happy tails (213)" at bounding box center [206, 363] width 315 height 39
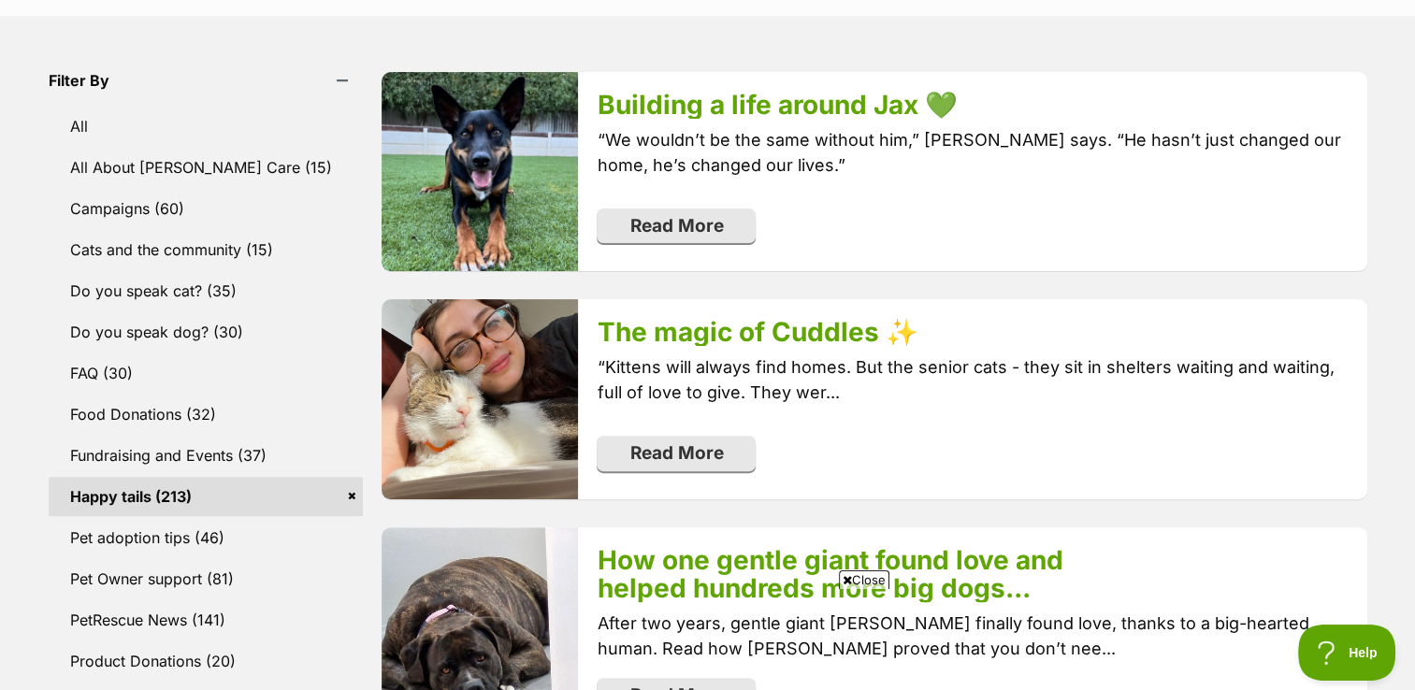
scroll to position [482, 0]
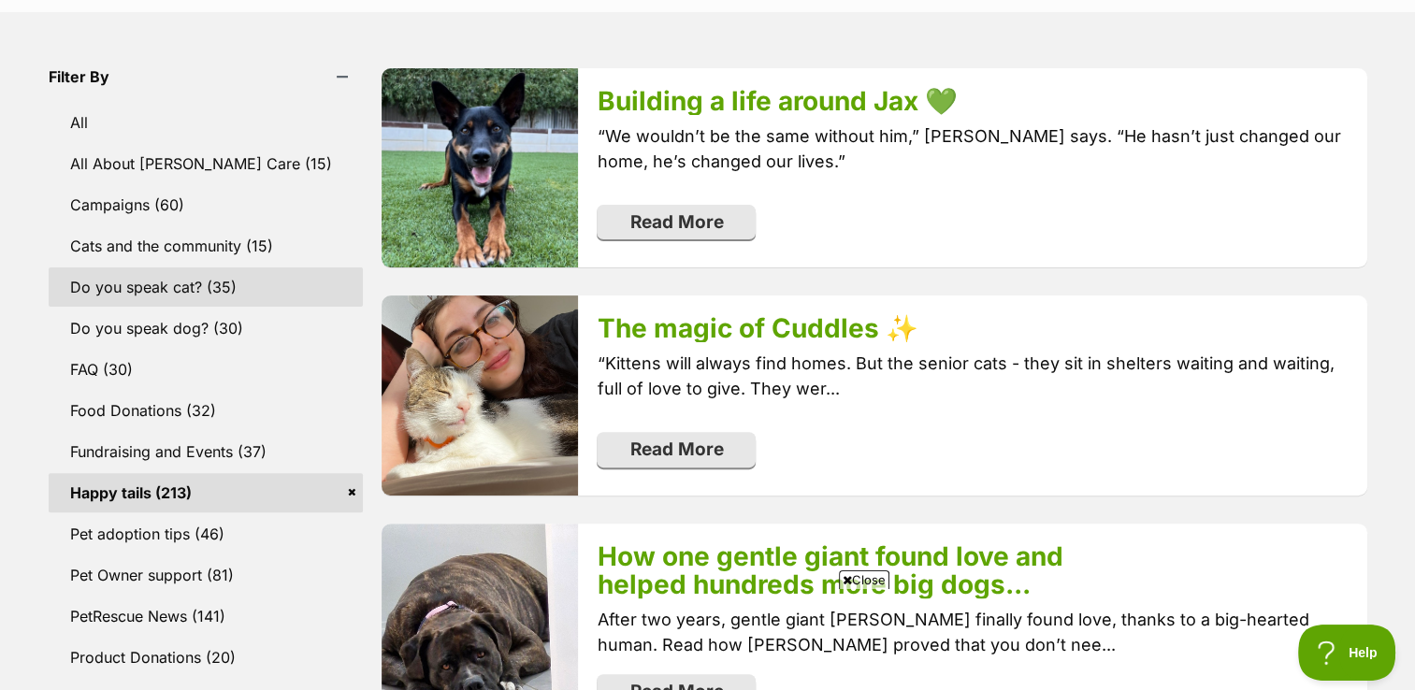
click at [108, 294] on link "Do you speak cat? (35)" at bounding box center [206, 286] width 315 height 39
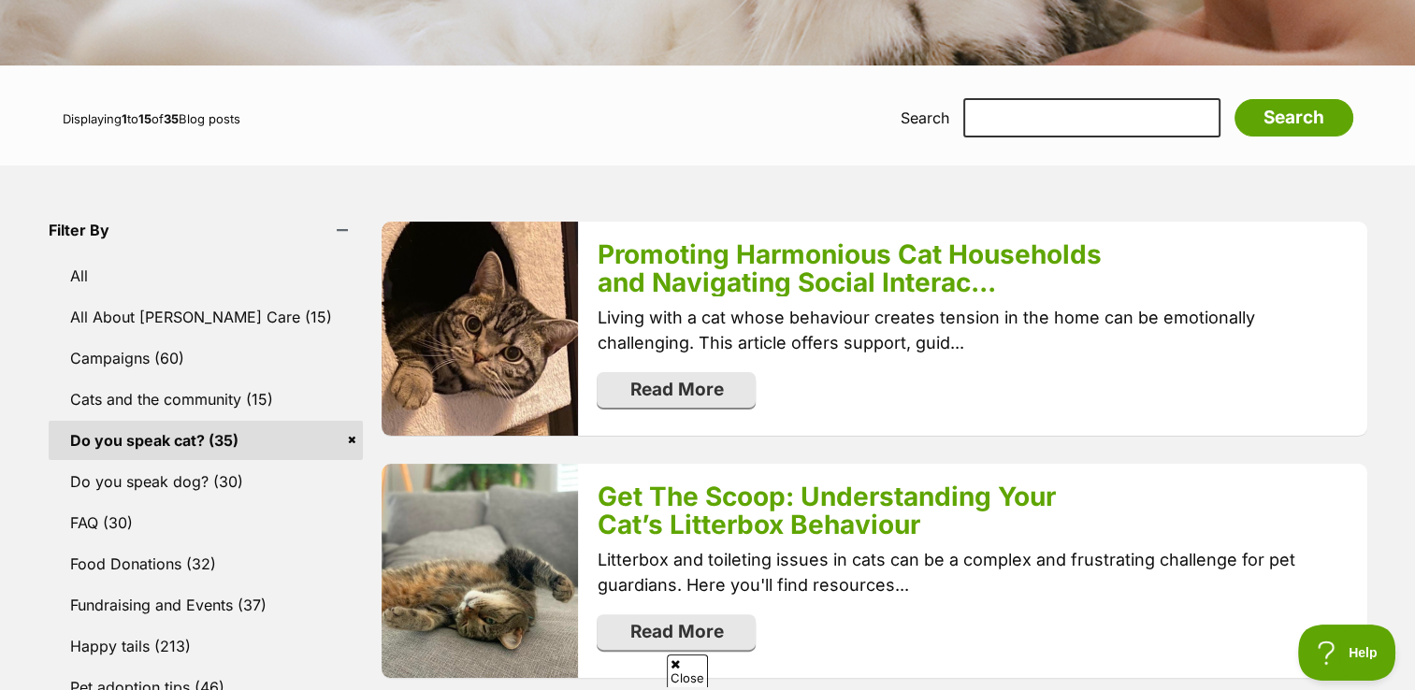
scroll to position [331, 0]
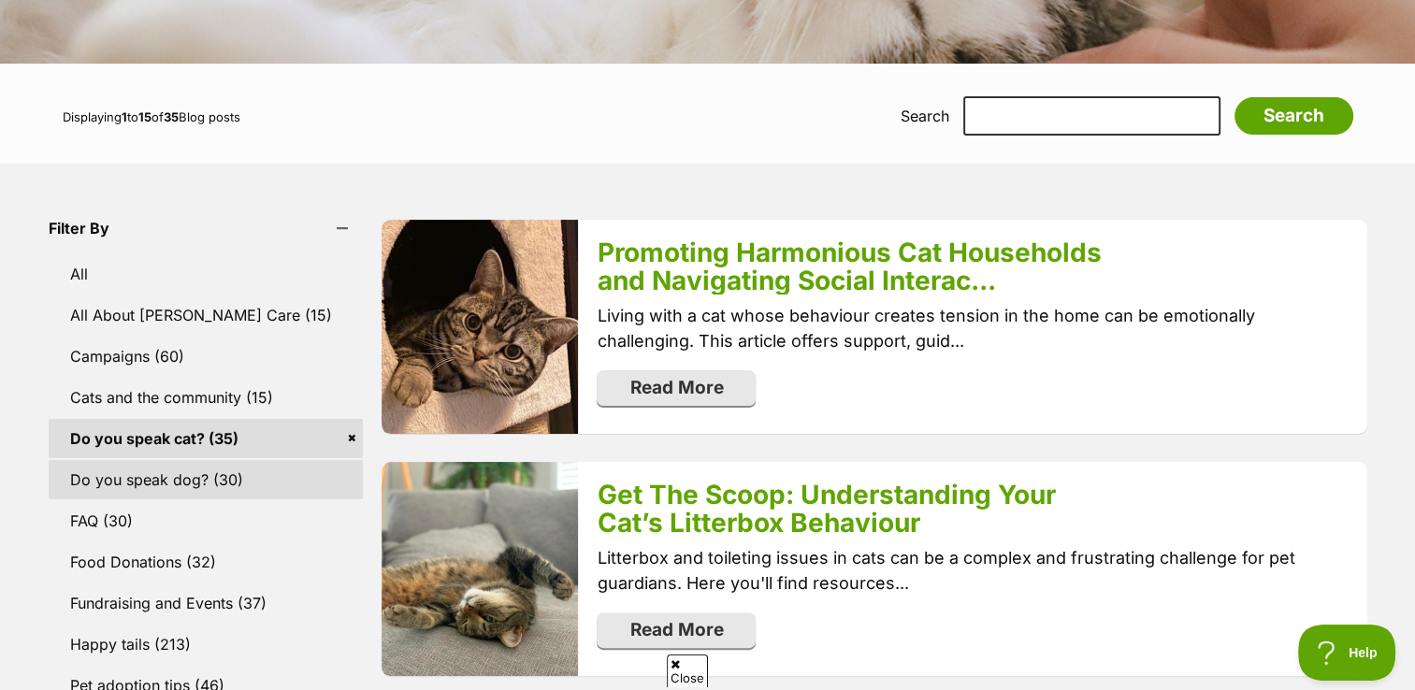
click at [95, 468] on link "Do you speak dog? (30)" at bounding box center [206, 479] width 315 height 39
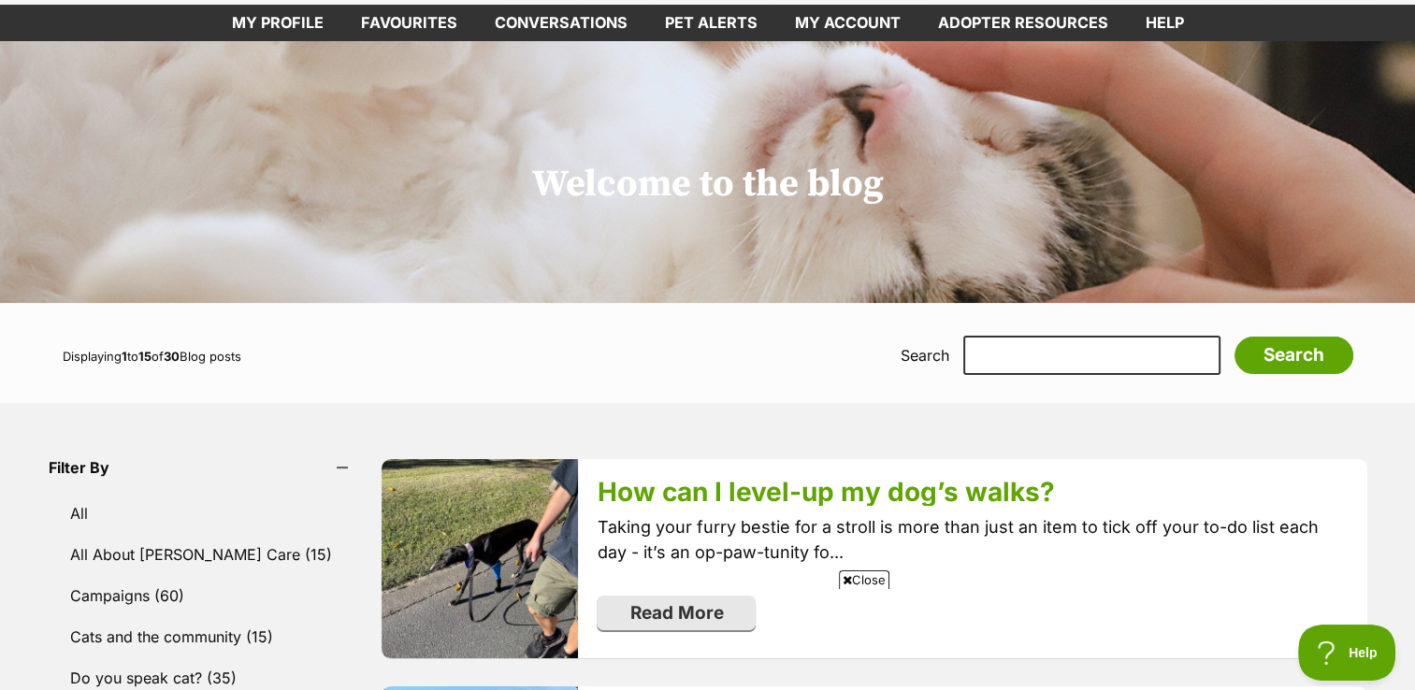
scroll to position [90, 0]
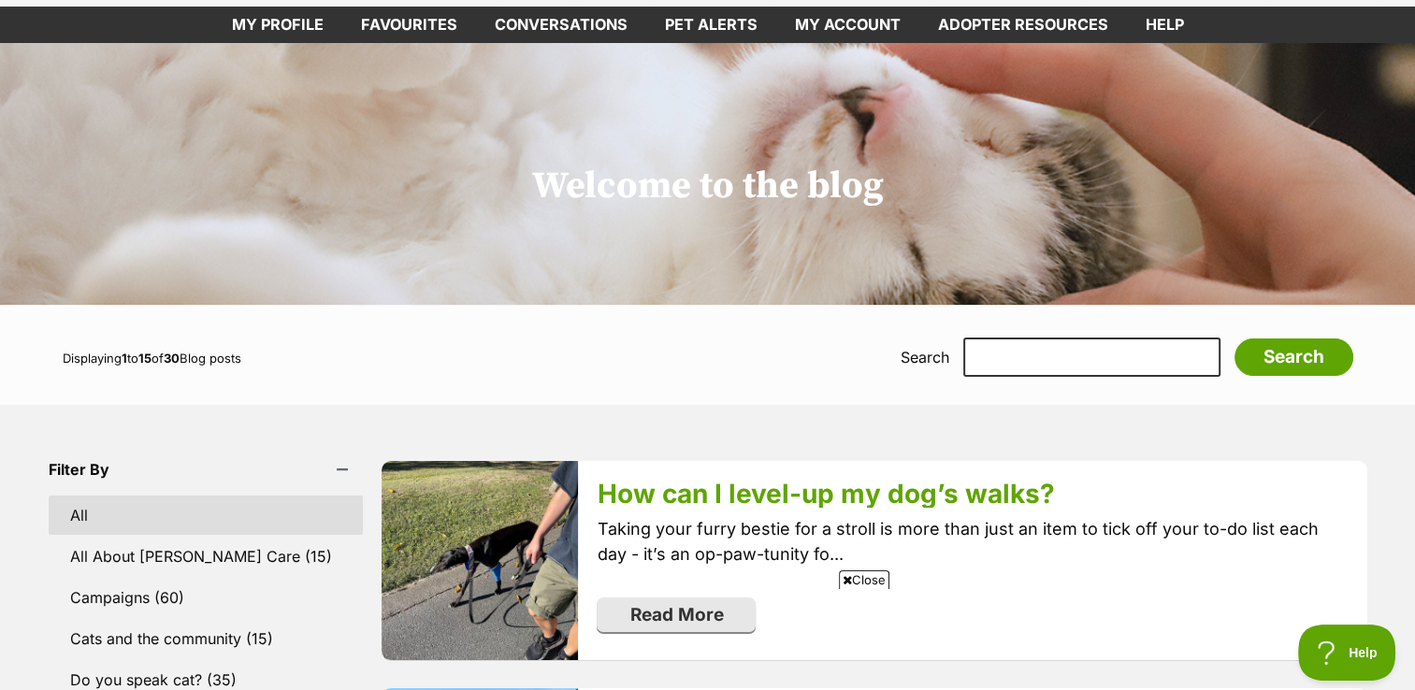
click at [183, 509] on link "All" at bounding box center [206, 515] width 315 height 39
